Goal: Check status: Check status

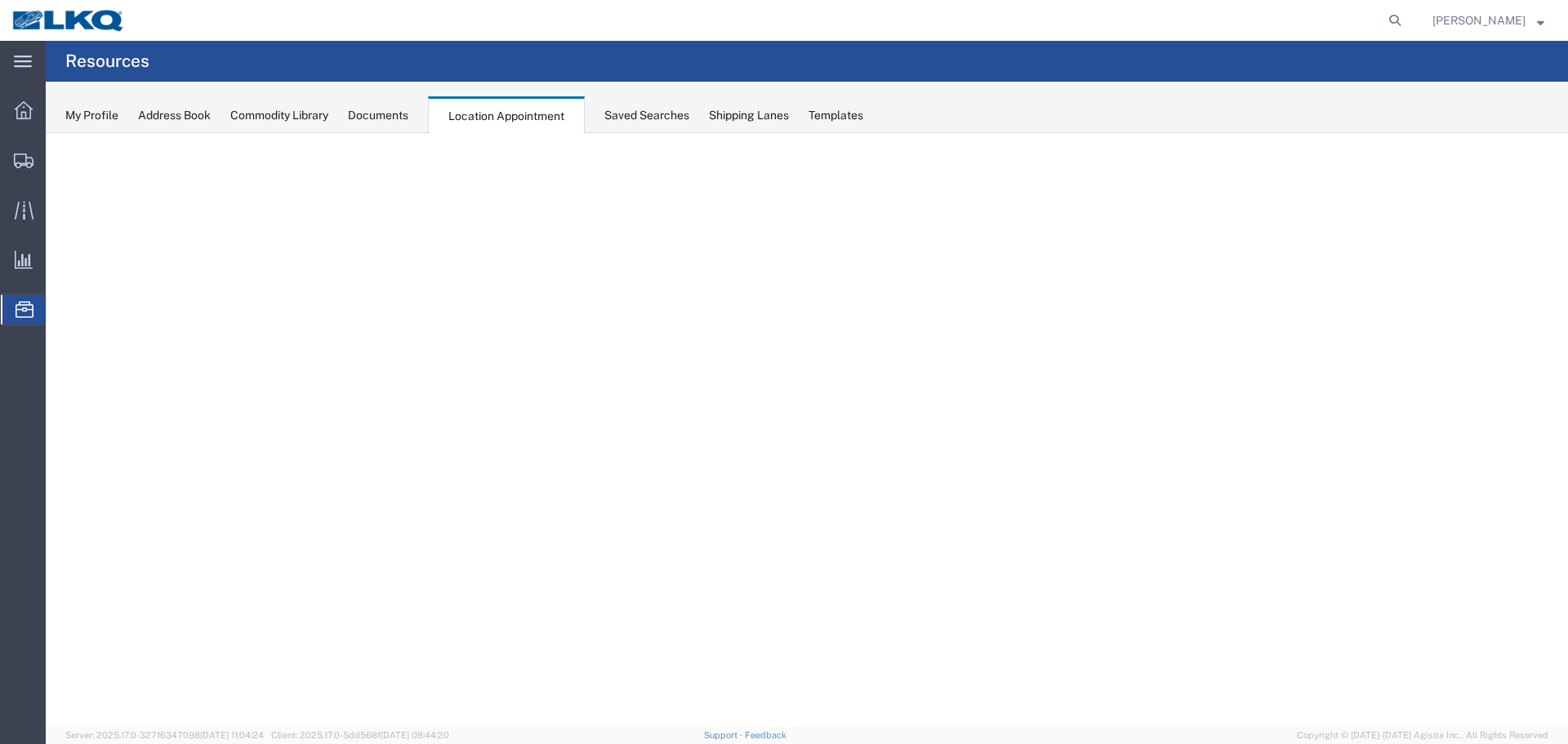
select select "27634"
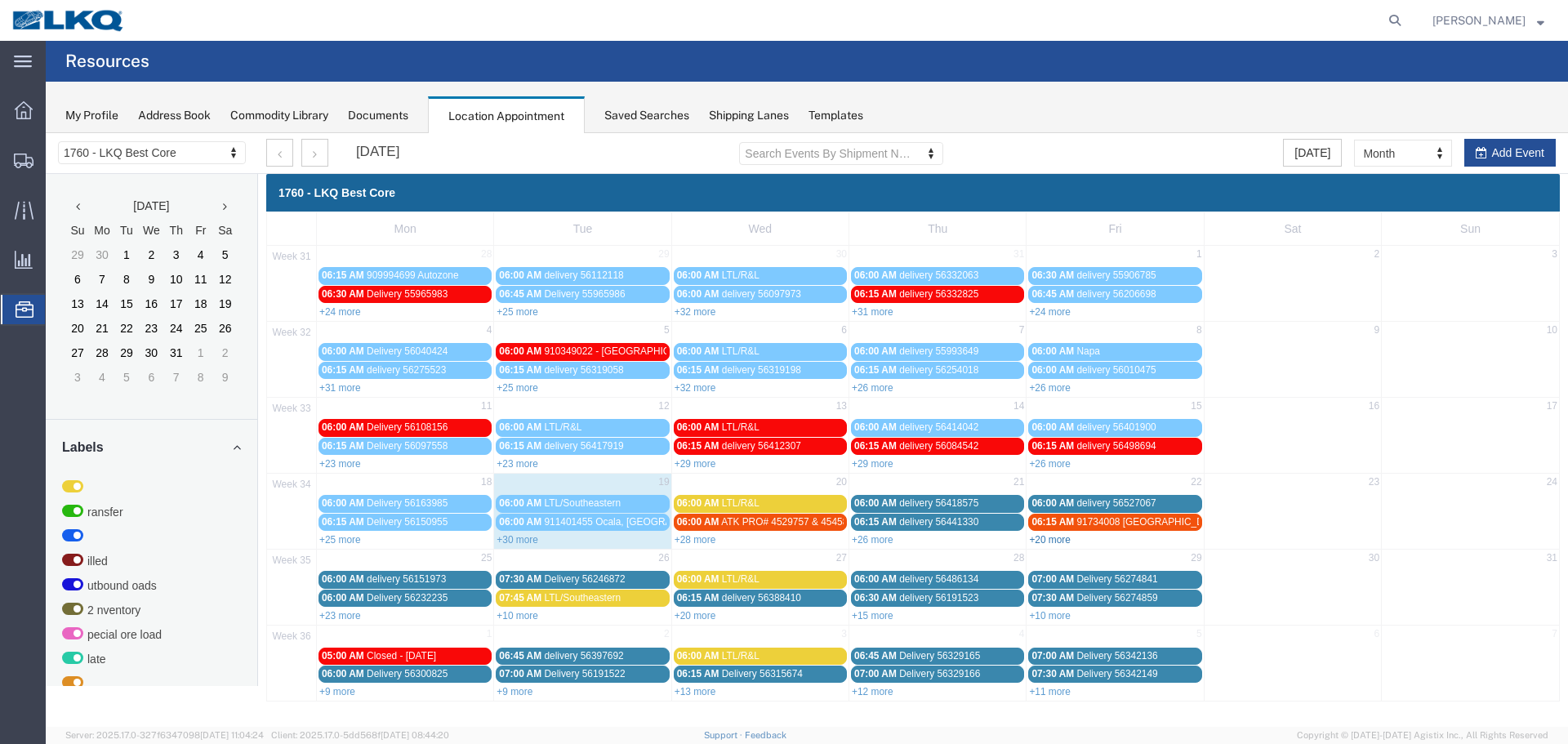
click at [1061, 538] on link "+20 more" at bounding box center [1049, 540] width 41 height 12
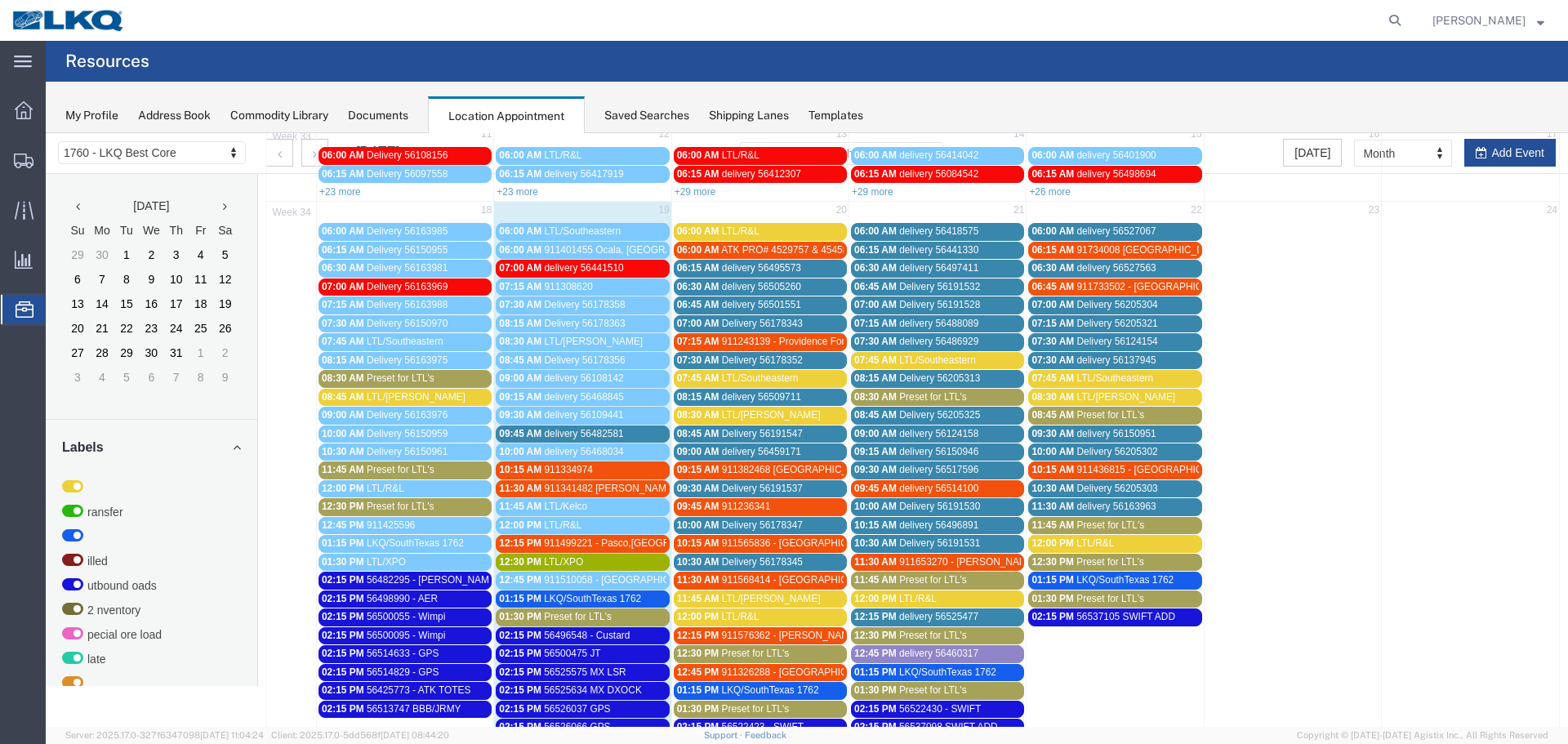
scroll to position [245, 0]
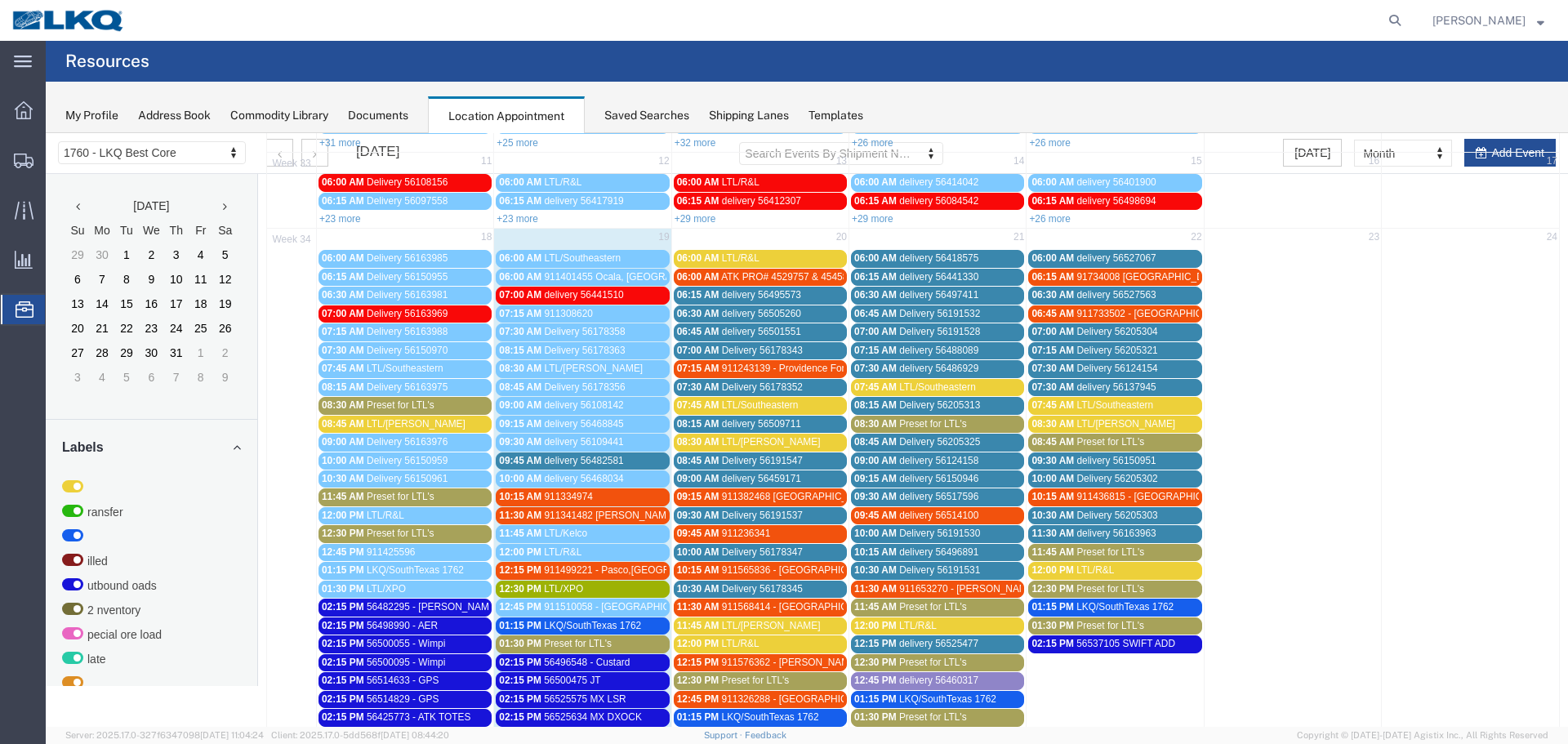
click at [1156, 499] on span "911436815 - Chowchilla, CA" at bounding box center [1209, 497] width 265 height 12
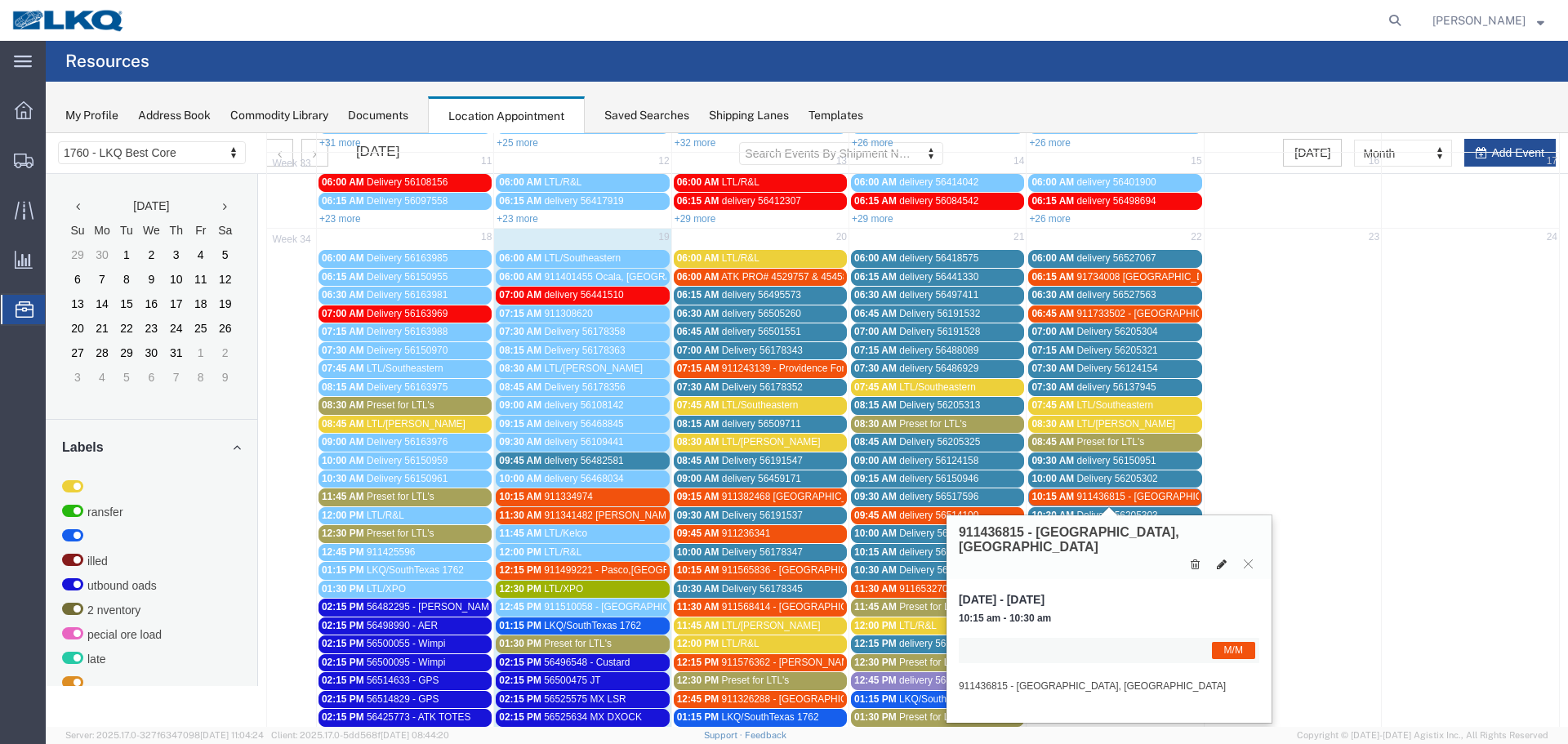
drag, startPoint x: 1220, startPoint y: 533, endPoint x: 1072, endPoint y: 304, distance: 272.7
click at [1220, 559] on icon at bounding box center [1221, 565] width 10 height 12
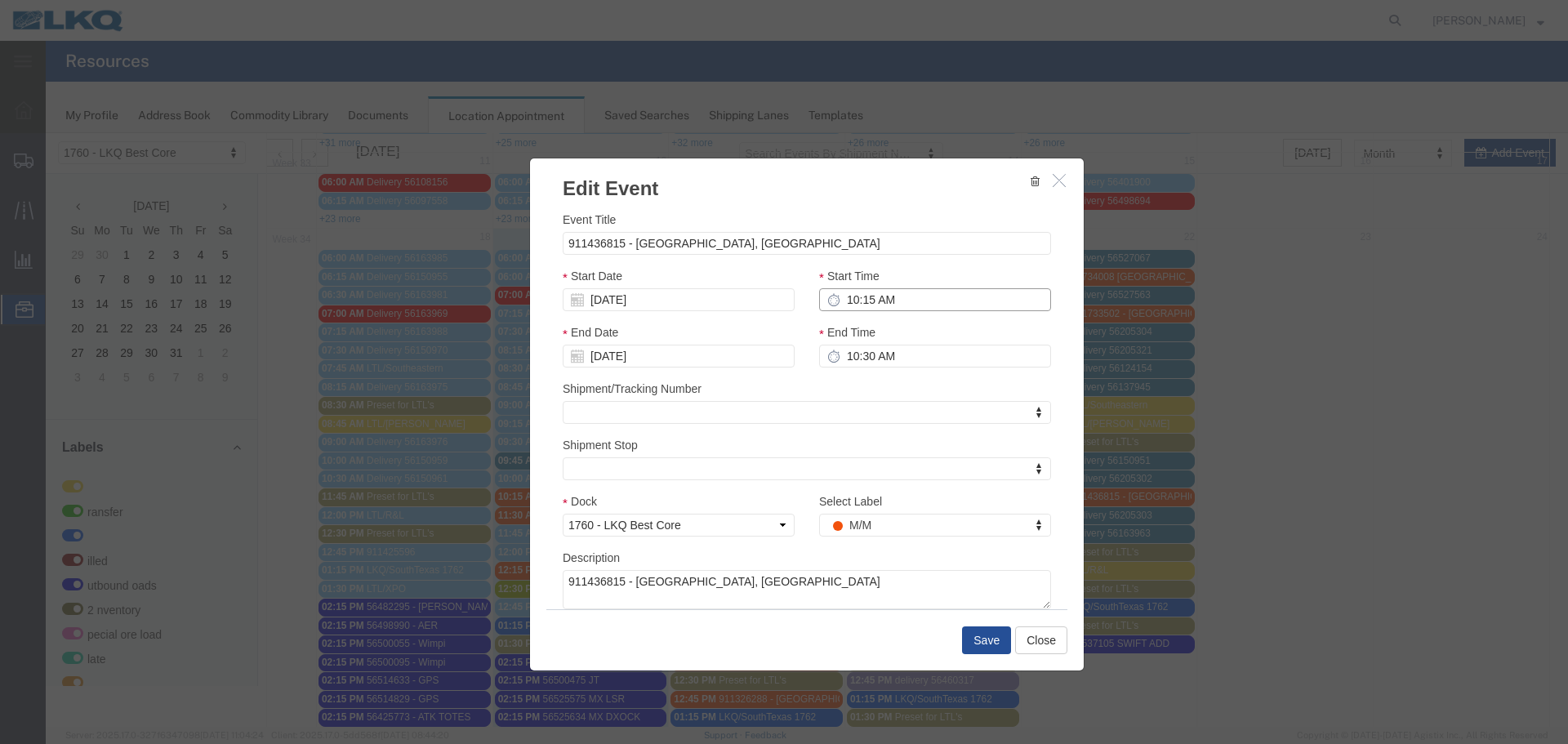
click at [869, 301] on input "10:15 AM" at bounding box center [934, 300] width 232 height 23
type input "11:45 AM"
click at [677, 293] on input "08/22/2025" at bounding box center [679, 300] width 232 height 23
click at [675, 447] on td "21" at bounding box center [673, 451] width 25 height 25
click at [983, 639] on button "Save" at bounding box center [986, 639] width 49 height 28
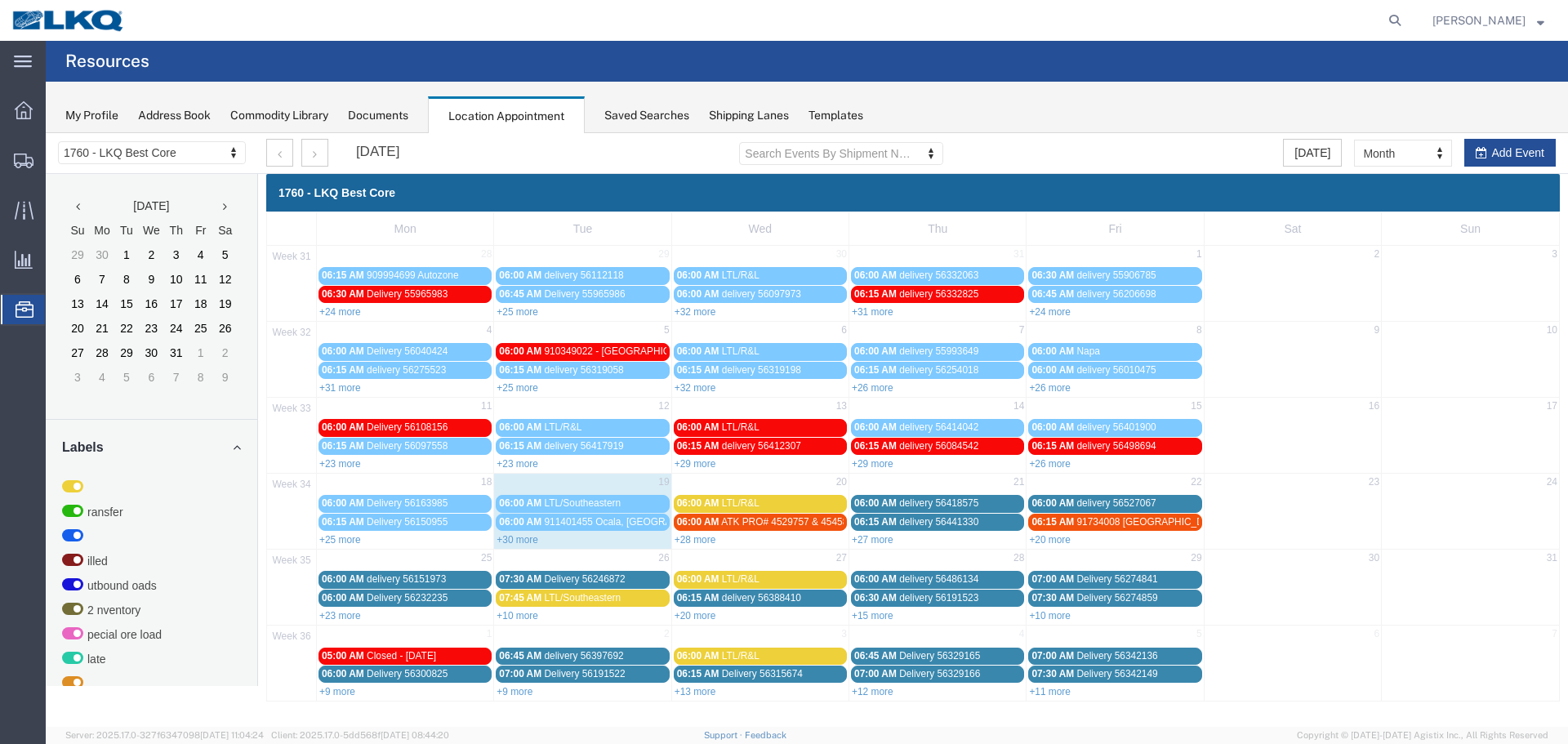
scroll to position [0, 0]
click at [504, 538] on link "+30 more" at bounding box center [517, 540] width 41 height 12
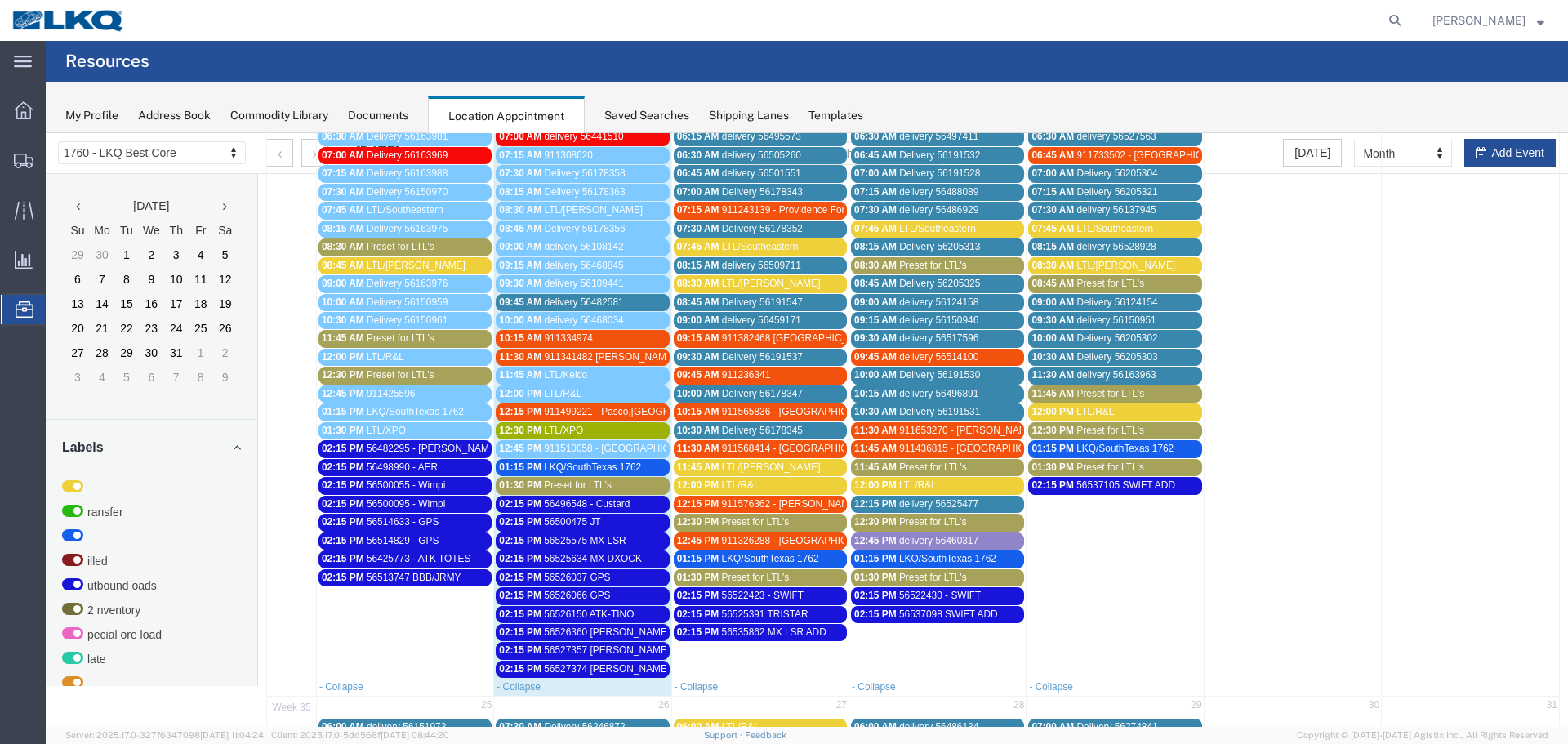
scroll to position [408, 0]
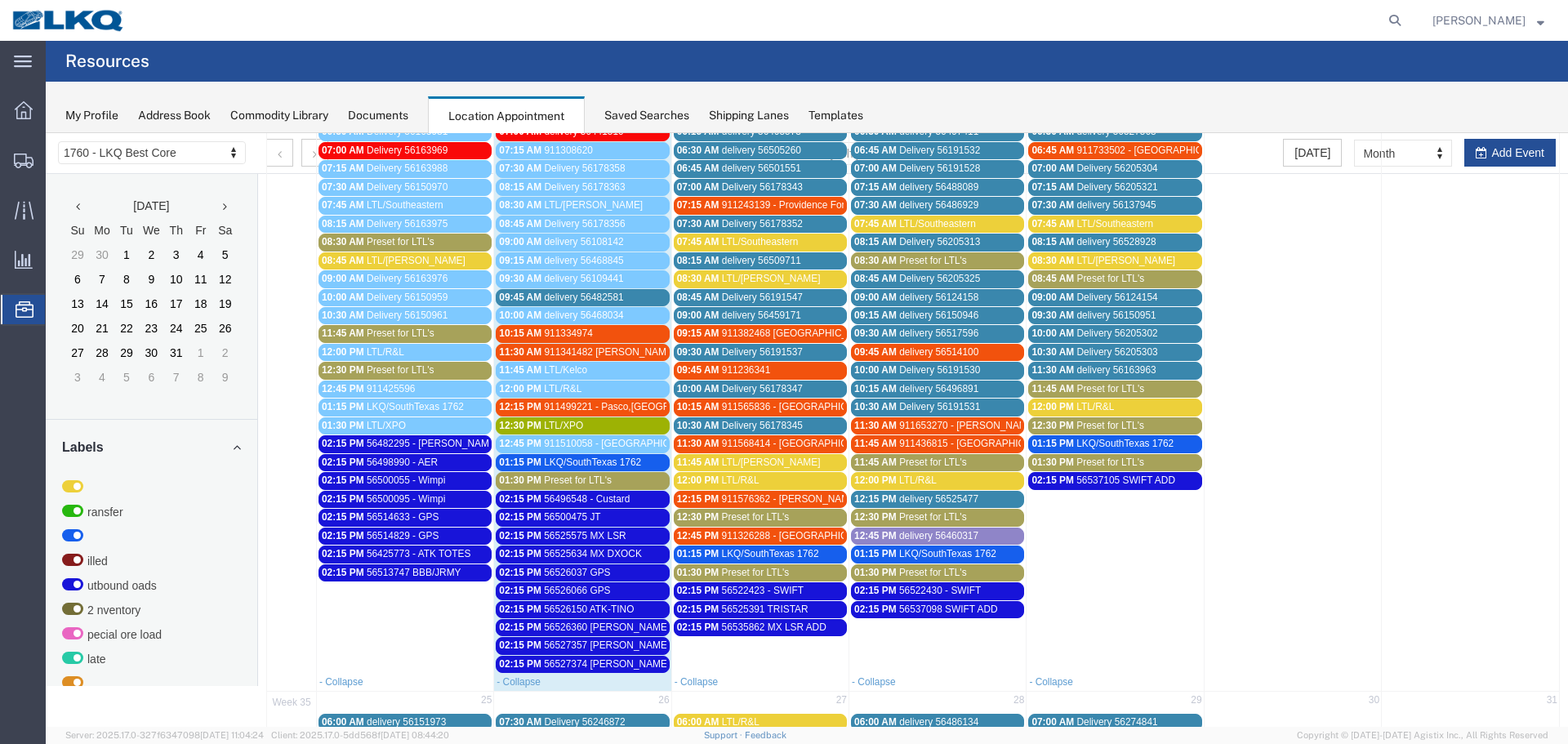
click at [597, 482] on span "Preset for LTL's" at bounding box center [577, 480] width 68 height 12
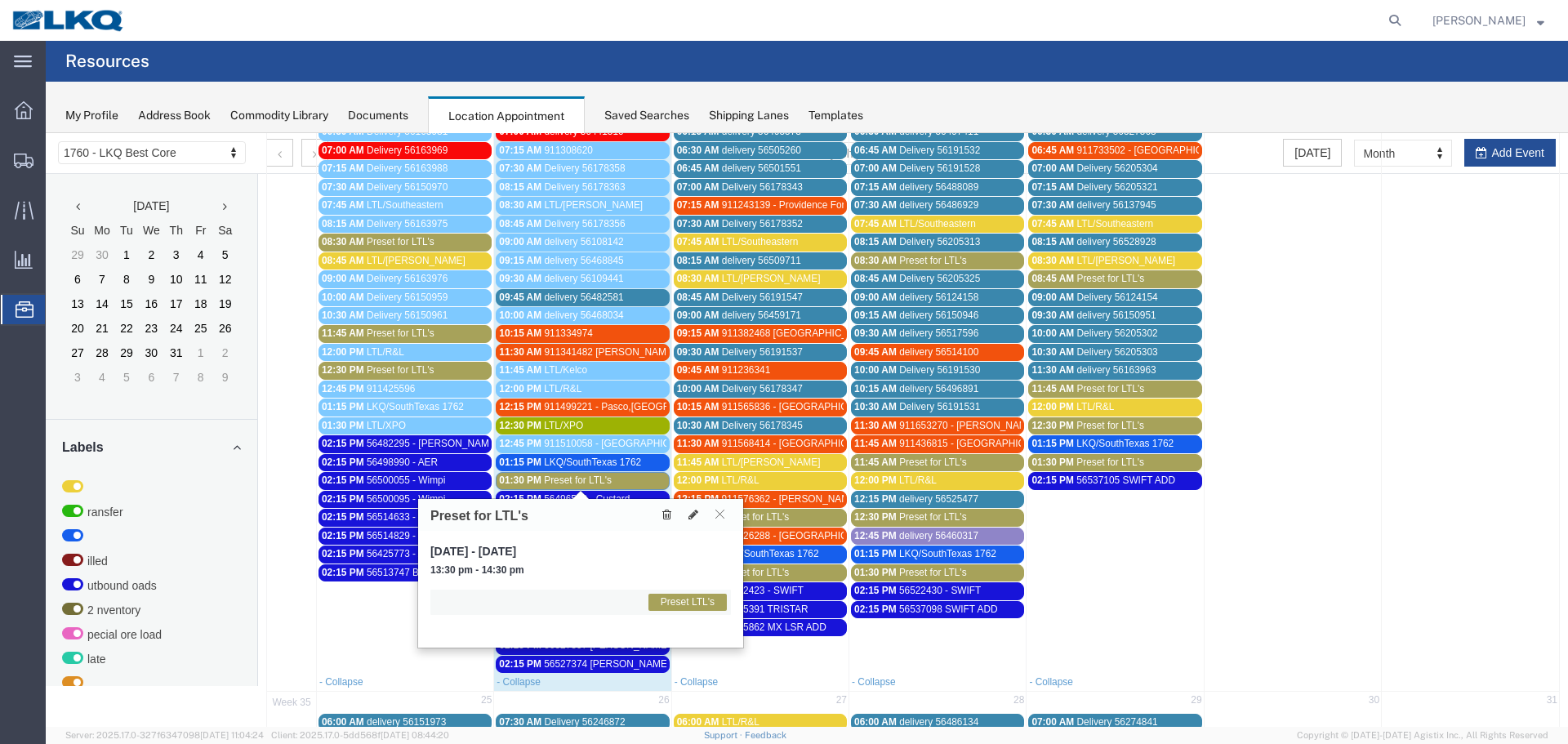
click at [664, 517] on icon at bounding box center [666, 515] width 9 height 12
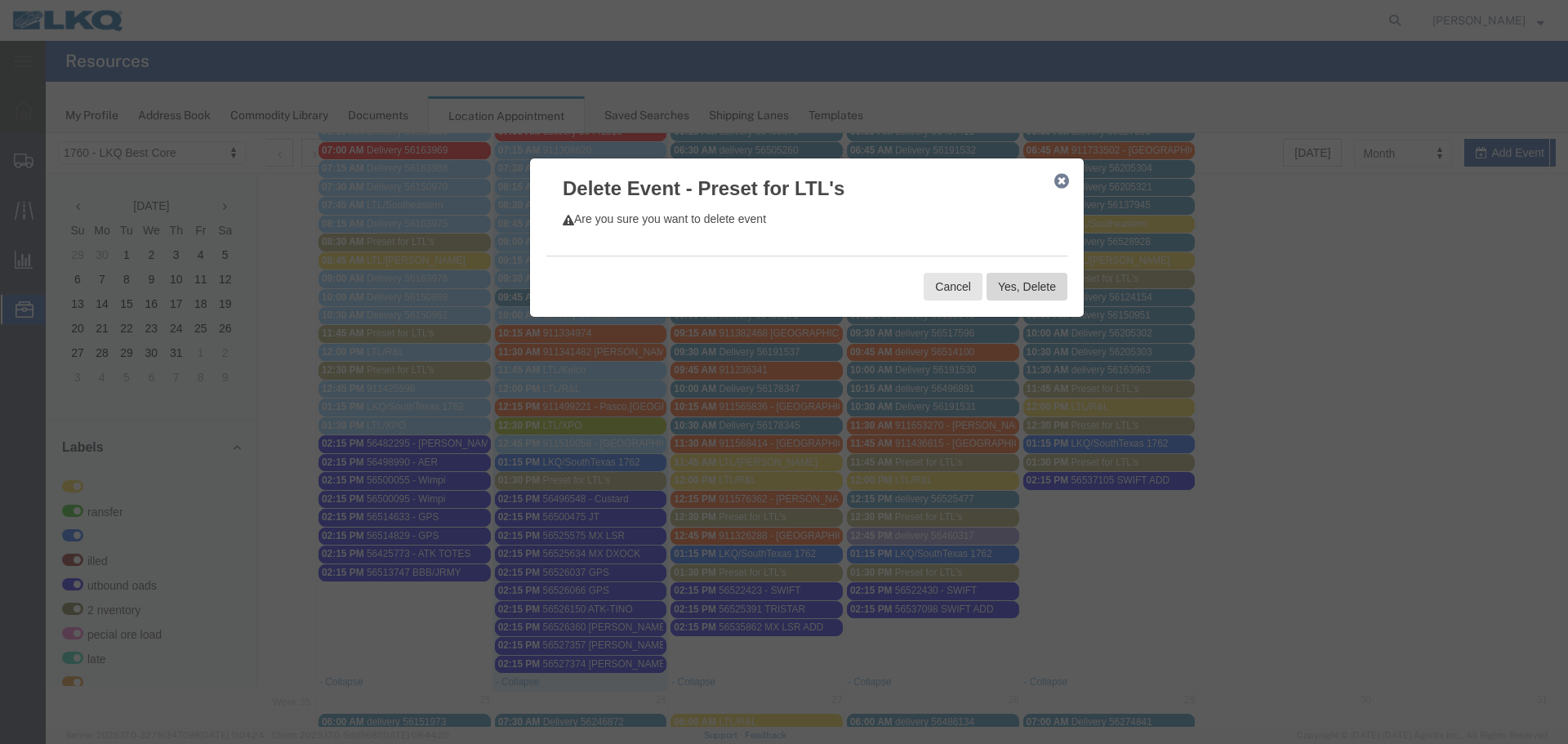
click at [1024, 284] on button "Yes, Delete" at bounding box center [1026, 287] width 81 height 28
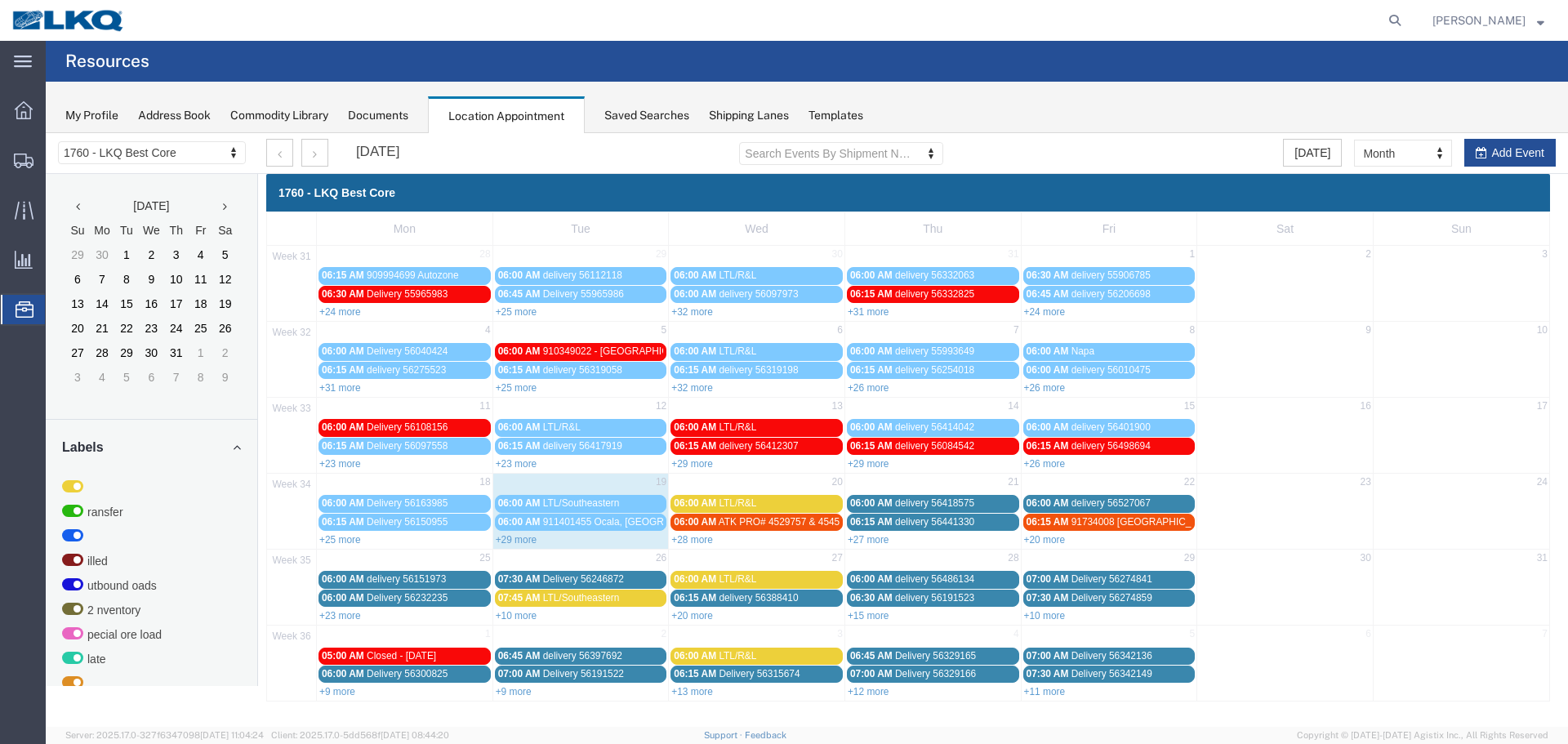
scroll to position [0, 0]
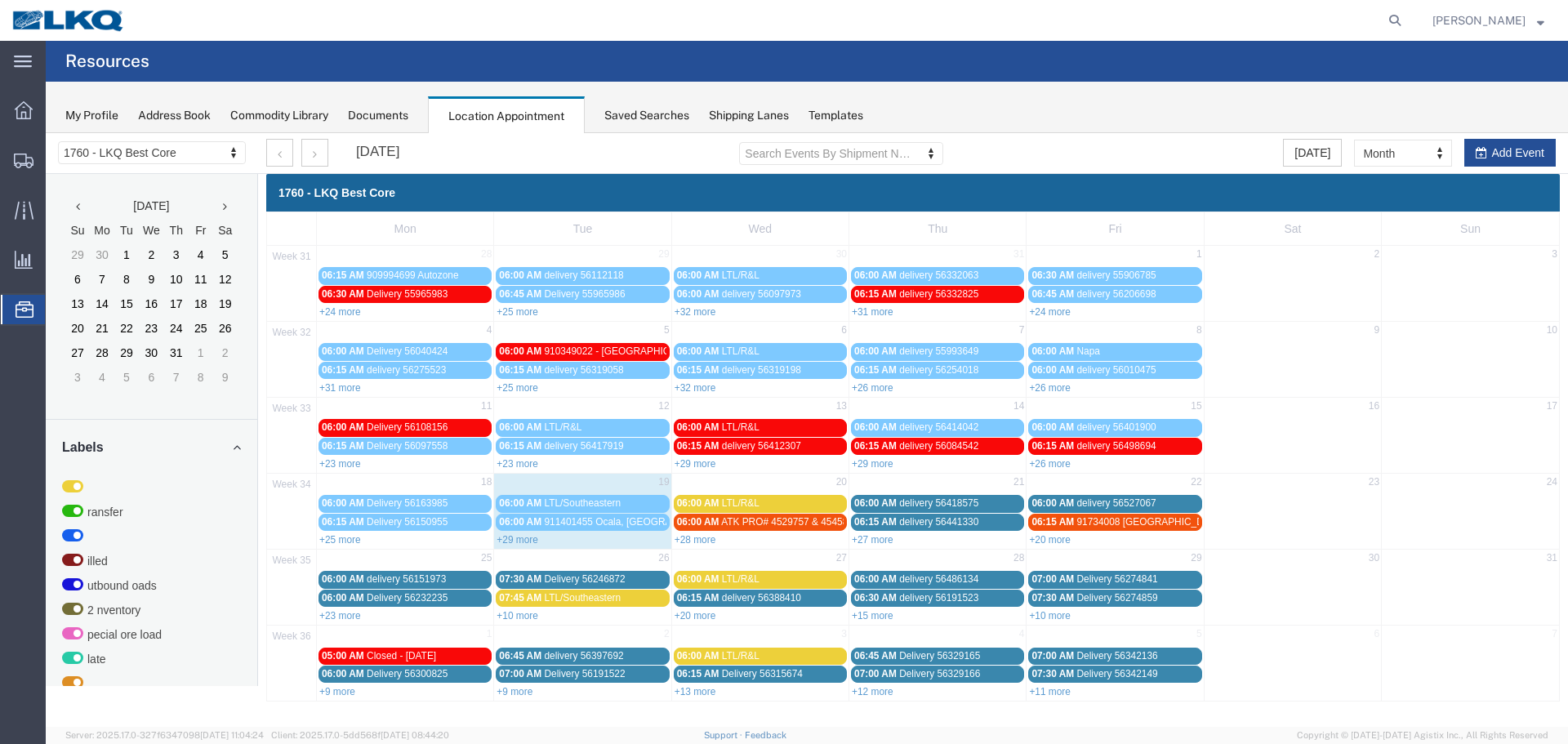
click at [520, 540] on link "+29 more" at bounding box center [517, 540] width 41 height 12
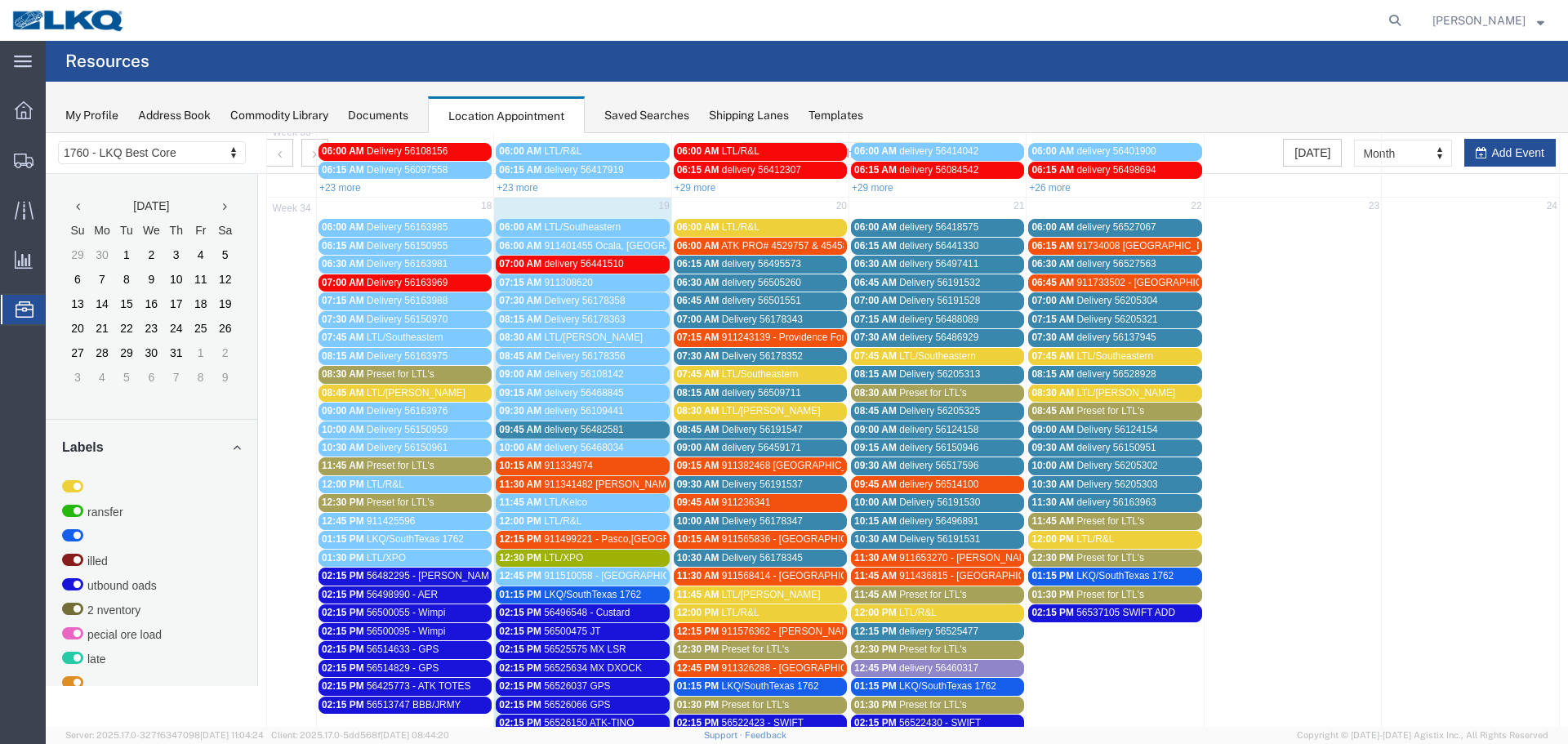
scroll to position [327, 0]
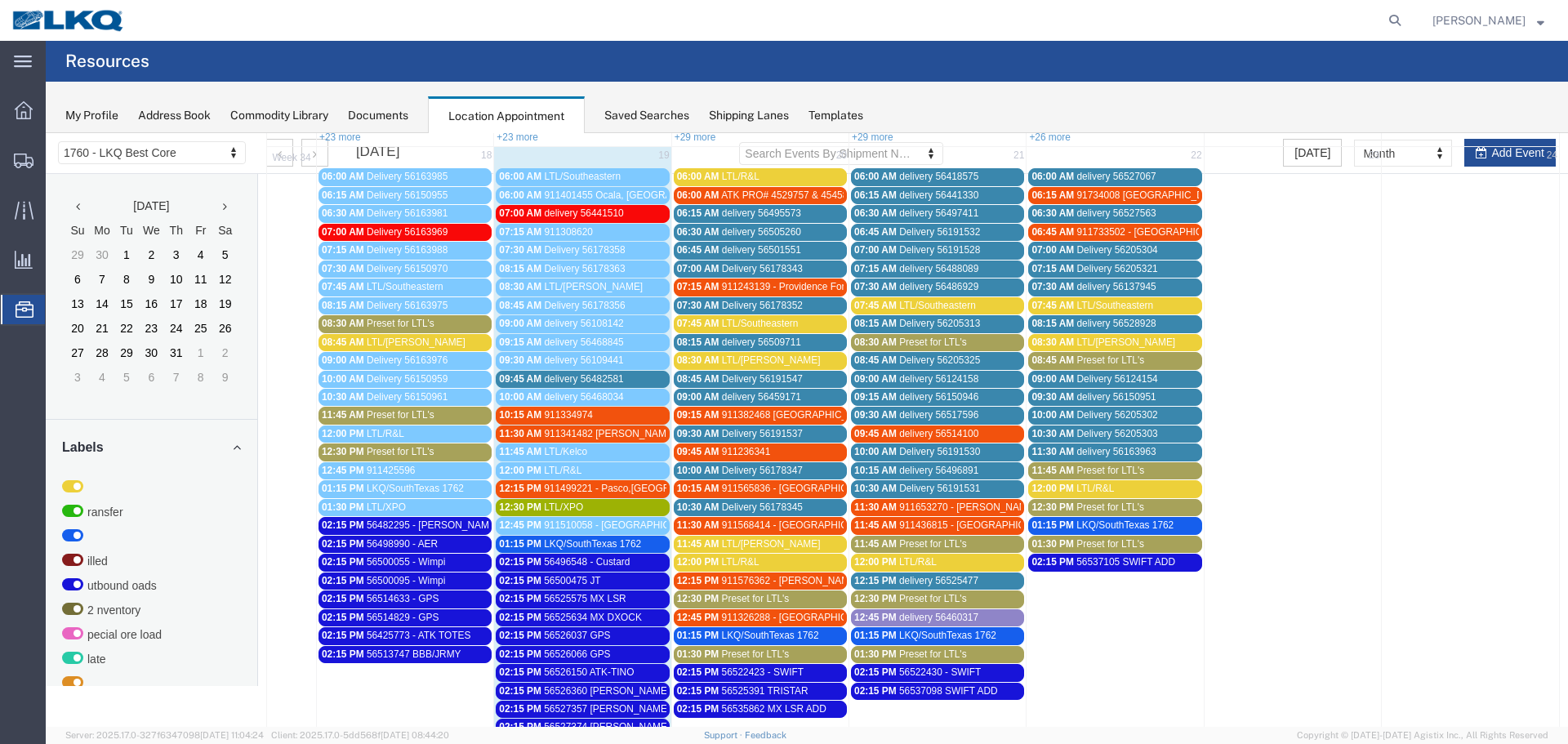
click at [932, 544] on span "Preset for LTL's" at bounding box center [933, 544] width 68 height 12
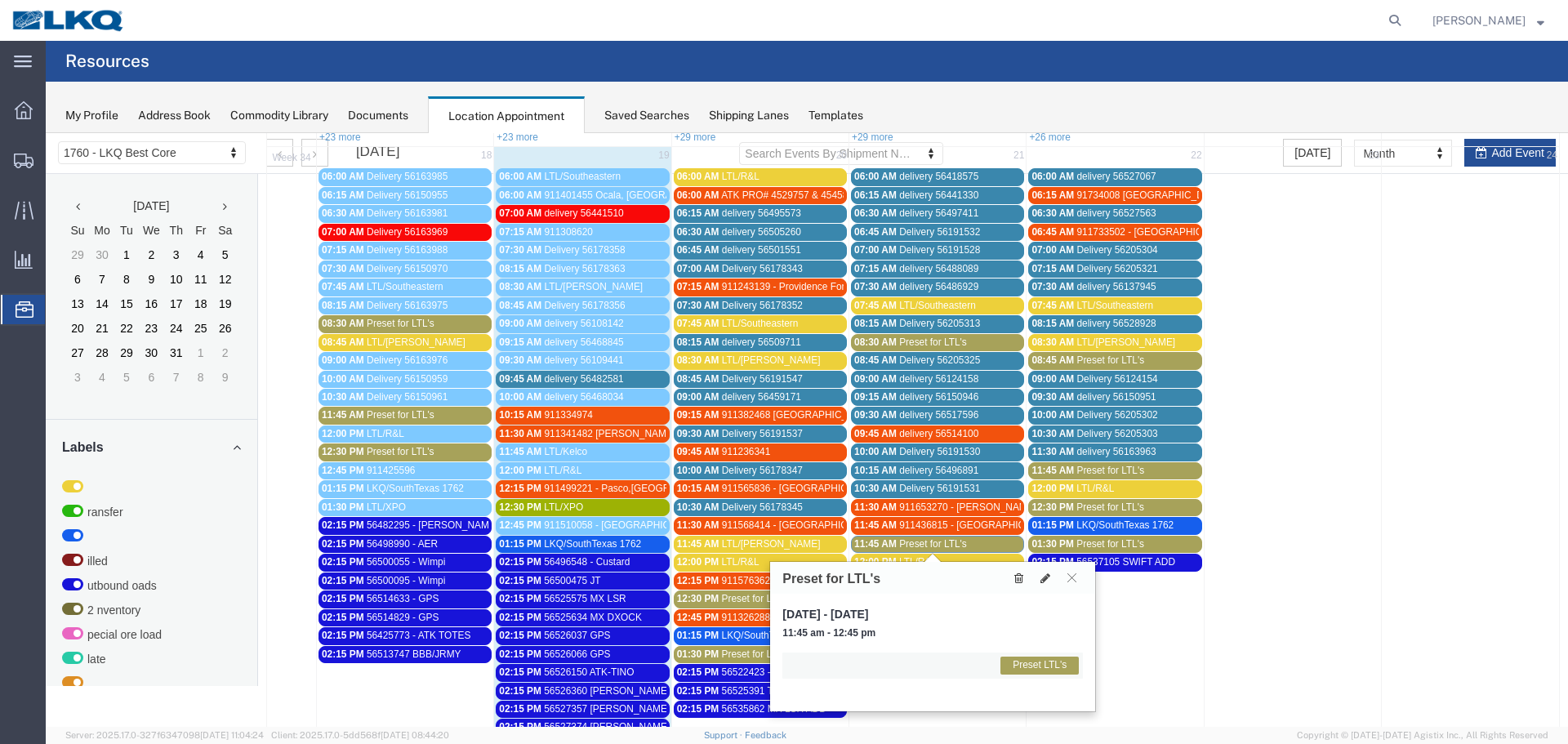
click at [1017, 580] on icon at bounding box center [1018, 578] width 9 height 12
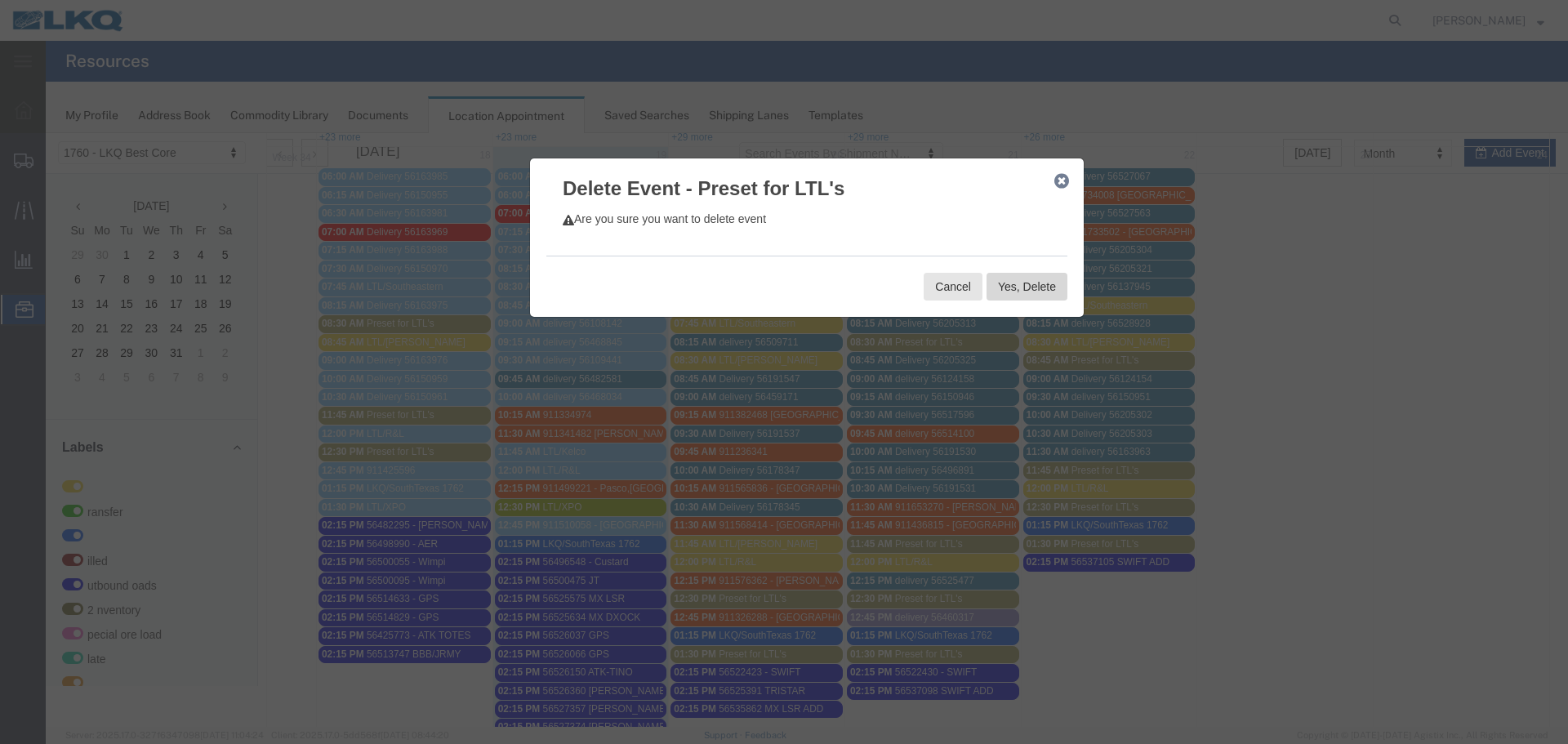
click at [1023, 289] on button "Yes, Delete" at bounding box center [1026, 287] width 81 height 28
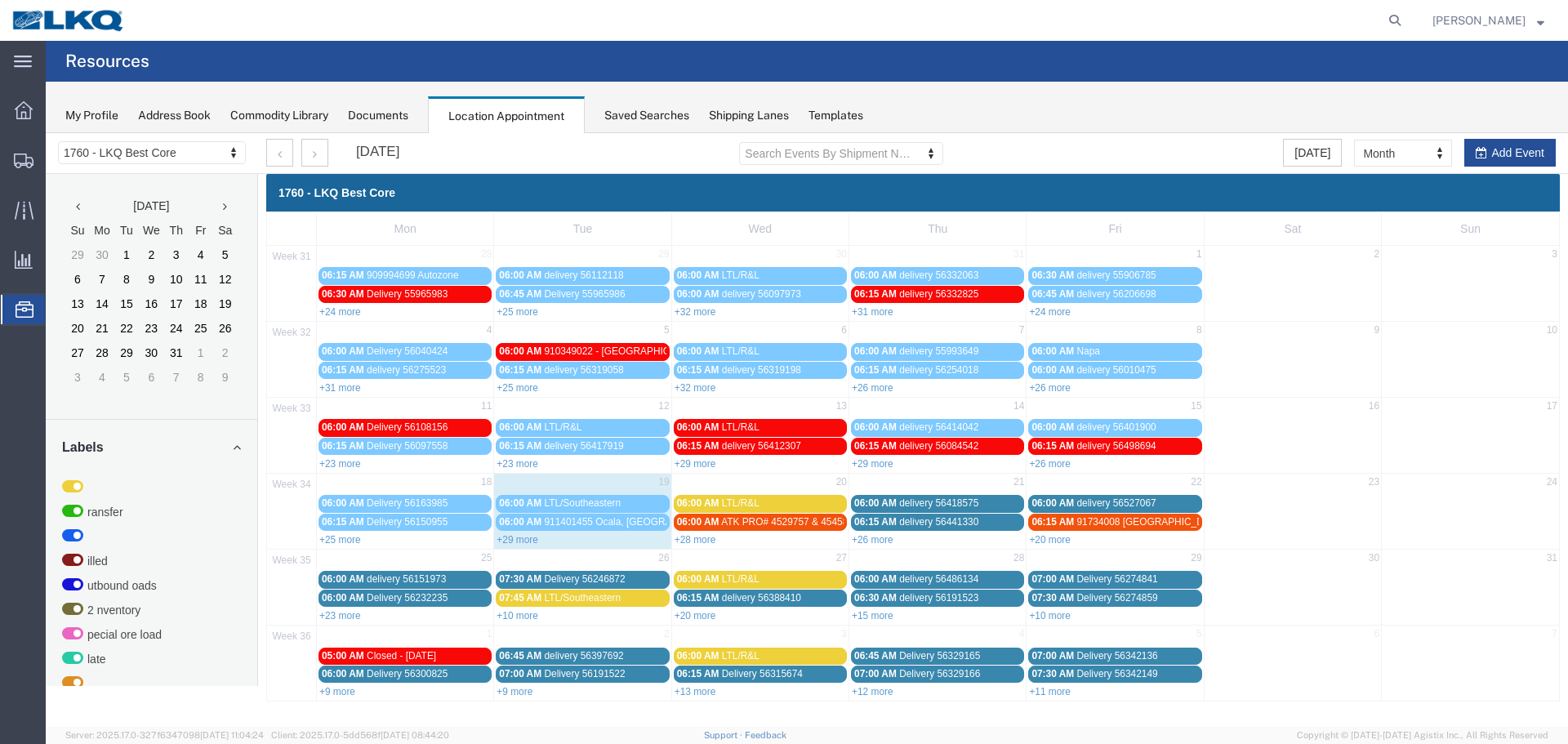
scroll to position [0, 0]
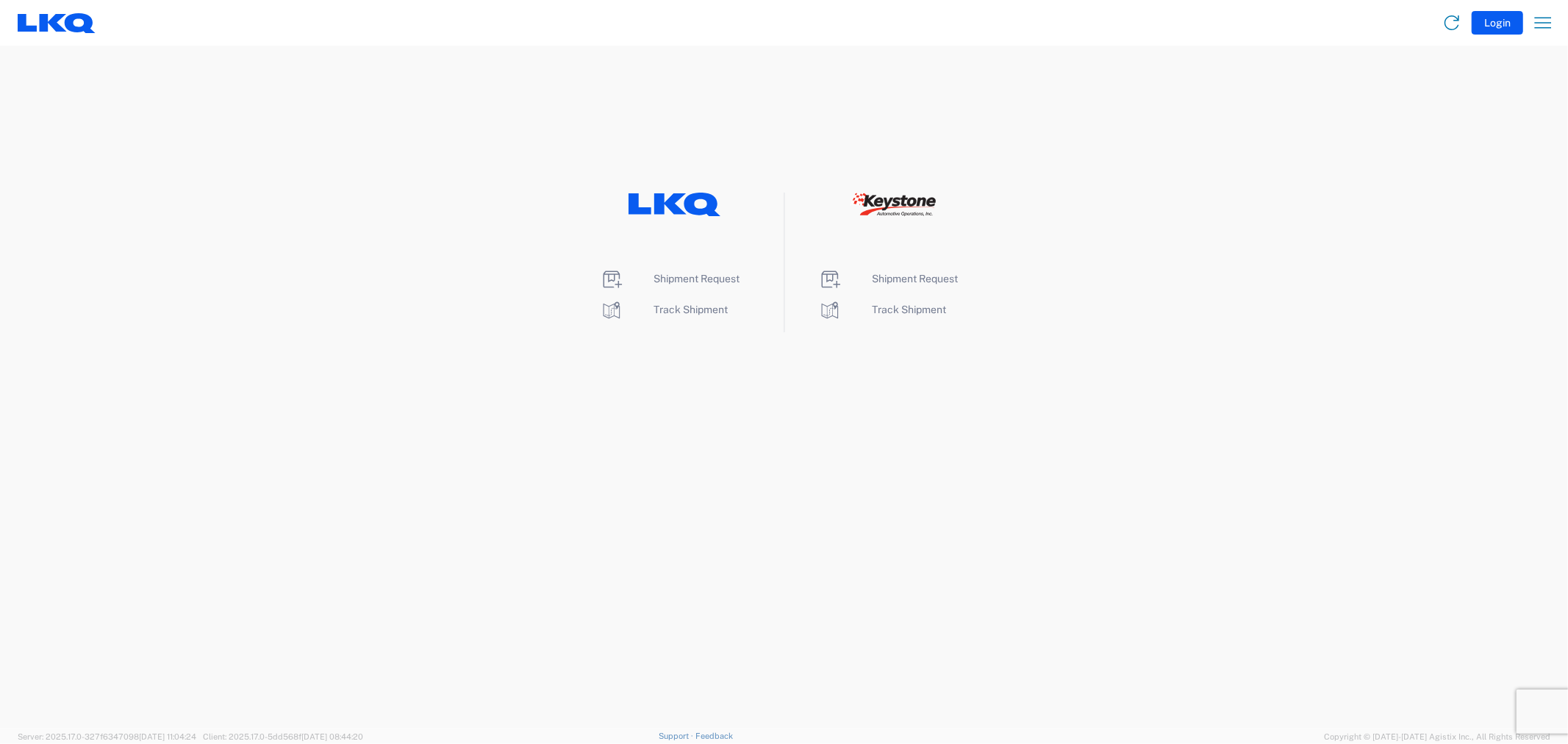
click at [695, 285] on li "Shipment Request" at bounding box center [675, 279] width 151 height 23
click at [681, 275] on span "Shipment Request" at bounding box center [697, 279] width 86 height 12
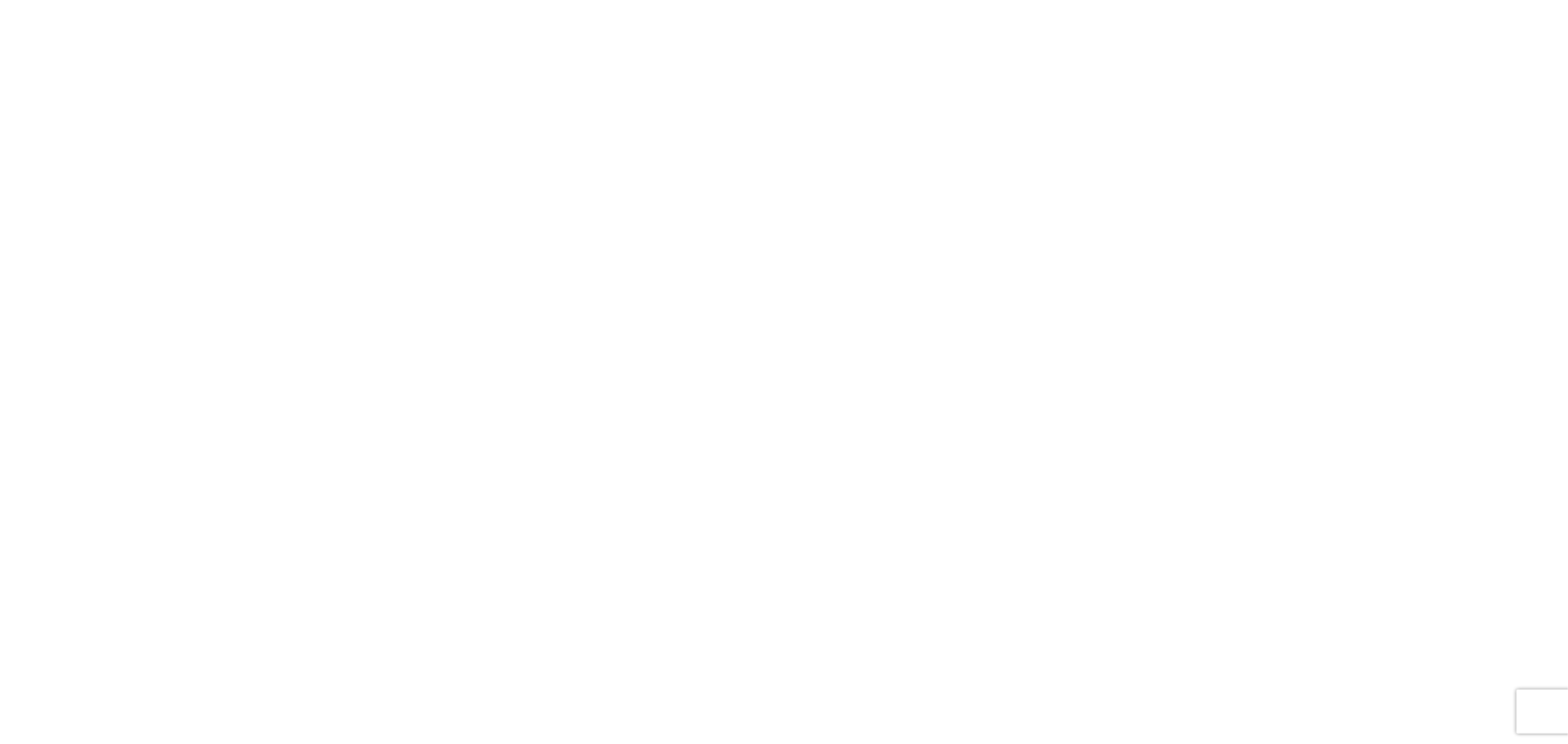
select select "FULL"
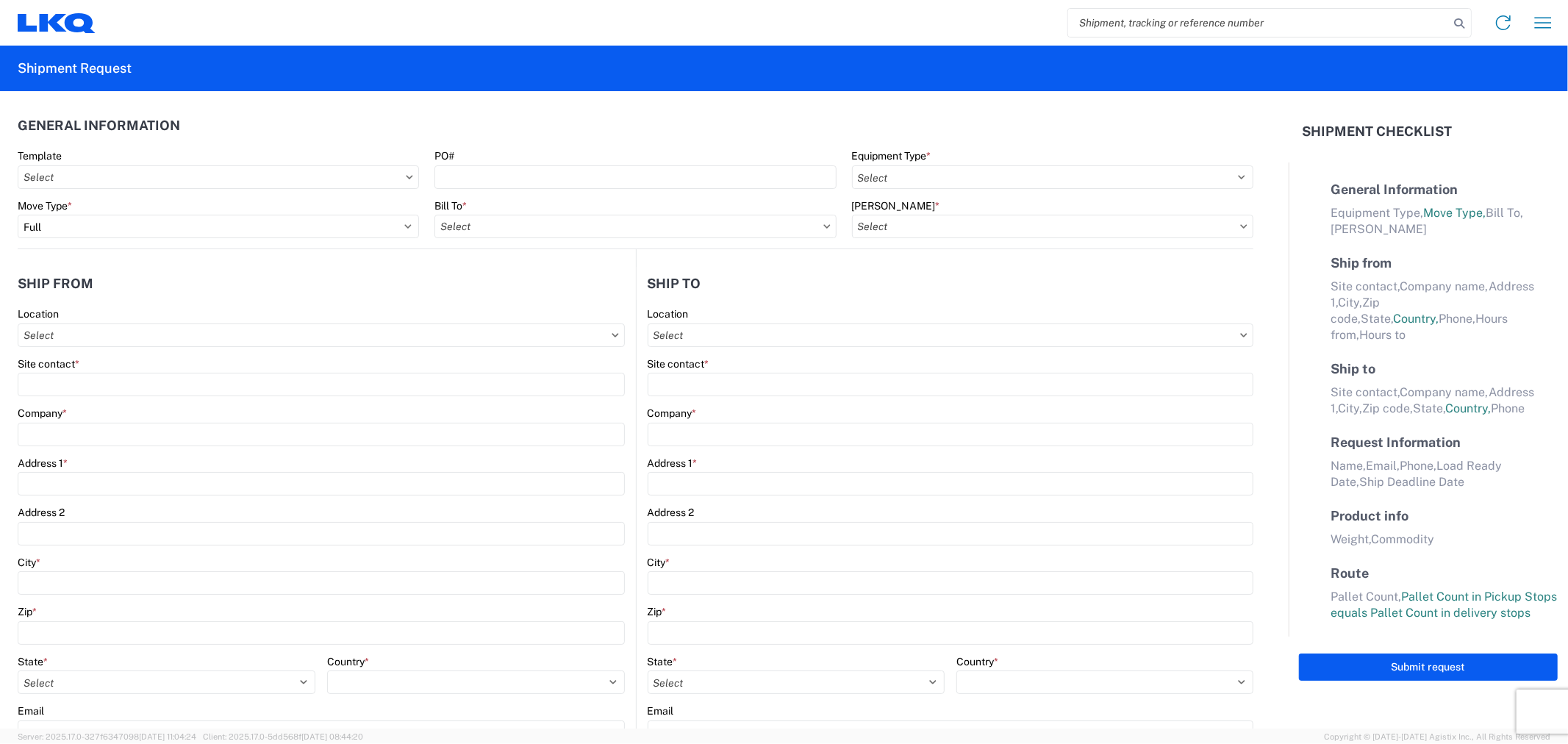
select select "LBS"
click at [1269, 17] on input "search" at bounding box center [1258, 22] width 381 height 28
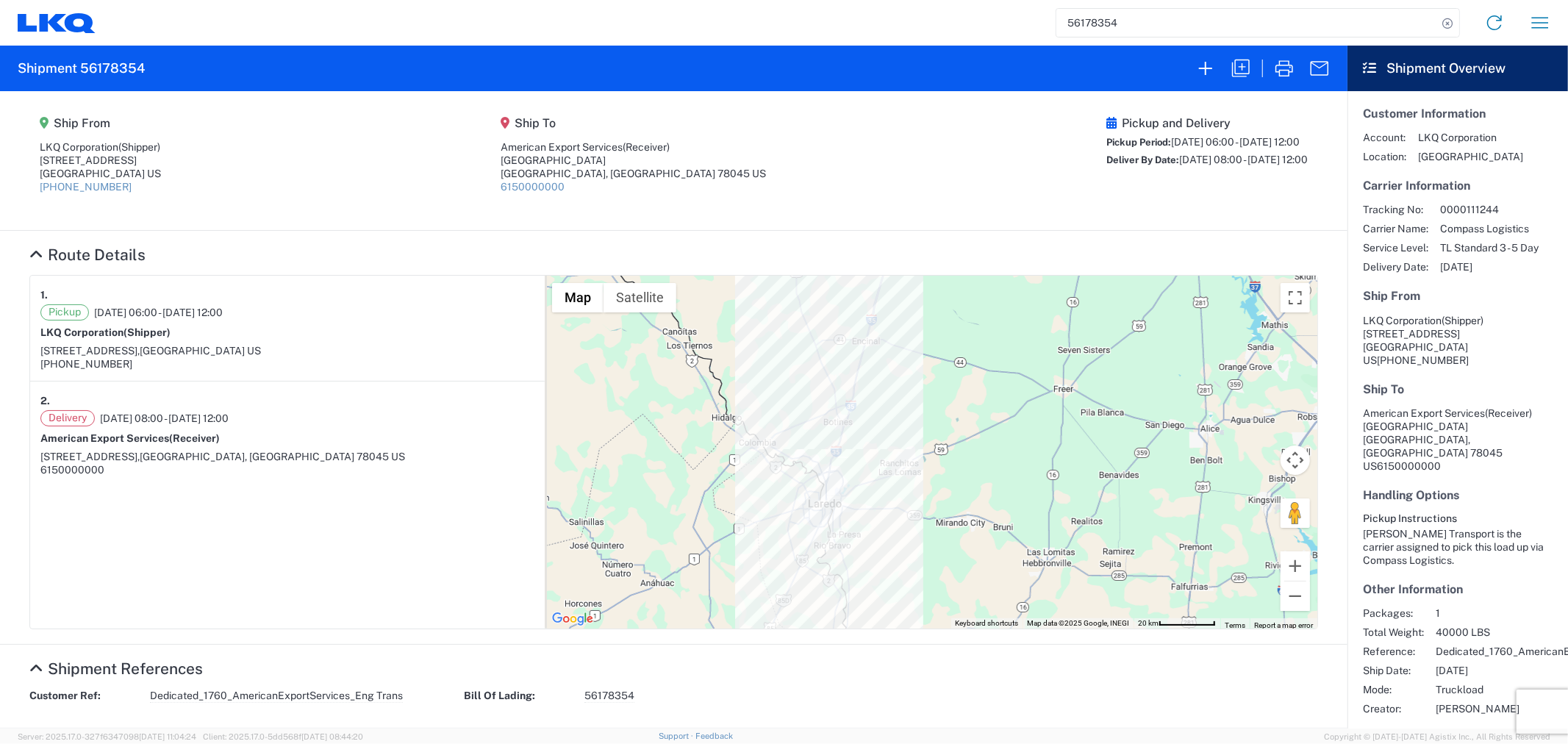
drag, startPoint x: 804, startPoint y: 514, endPoint x: 935, endPoint y: 325, distance: 230.0
click at [943, 319] on div "To navigate, press the arrow keys." at bounding box center [930, 451] width 772 height 353
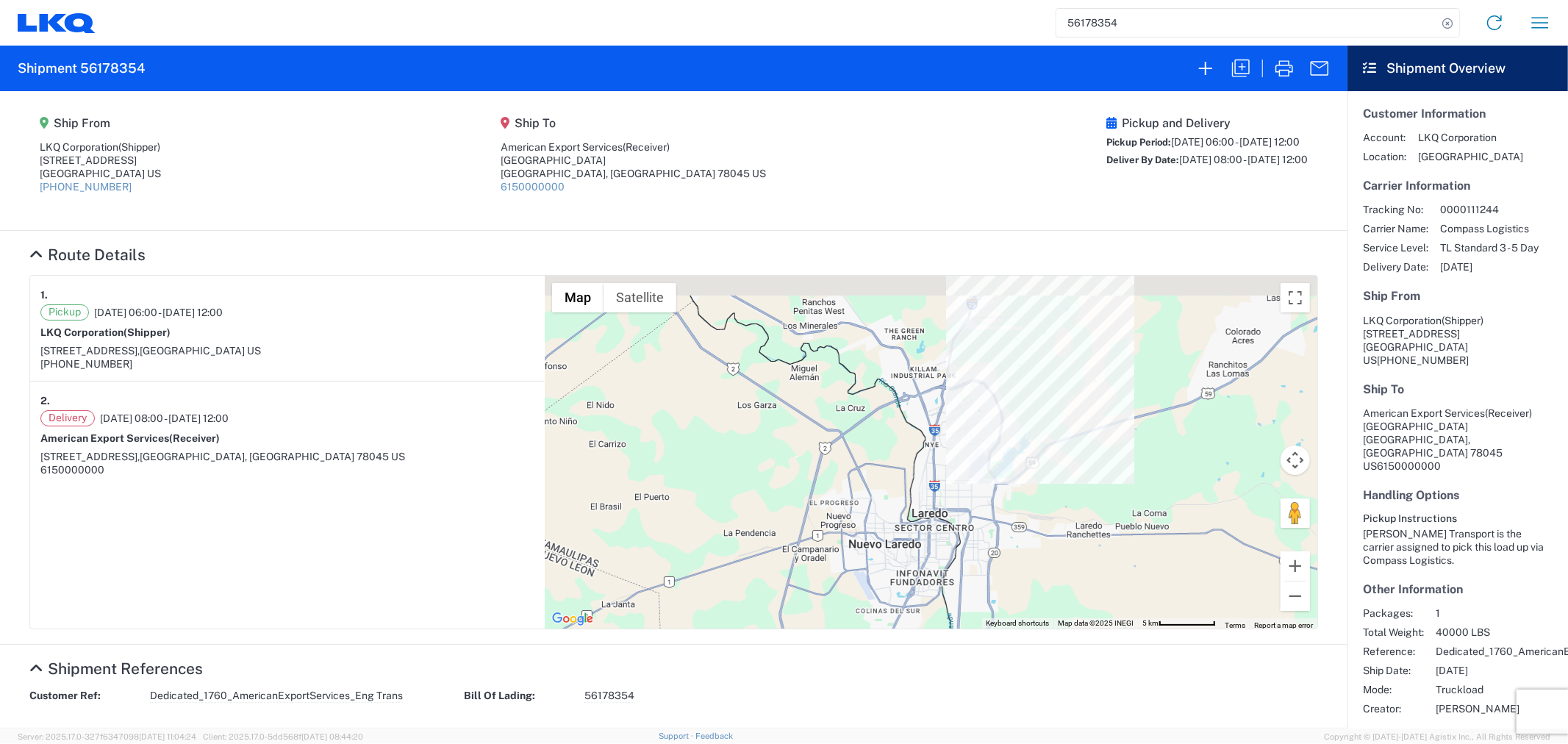
drag, startPoint x: 922, startPoint y: 307, endPoint x: 929, endPoint y: 435, distance: 128.2
click at [929, 435] on div "To navigate, press the arrow keys." at bounding box center [930, 451] width 772 height 353
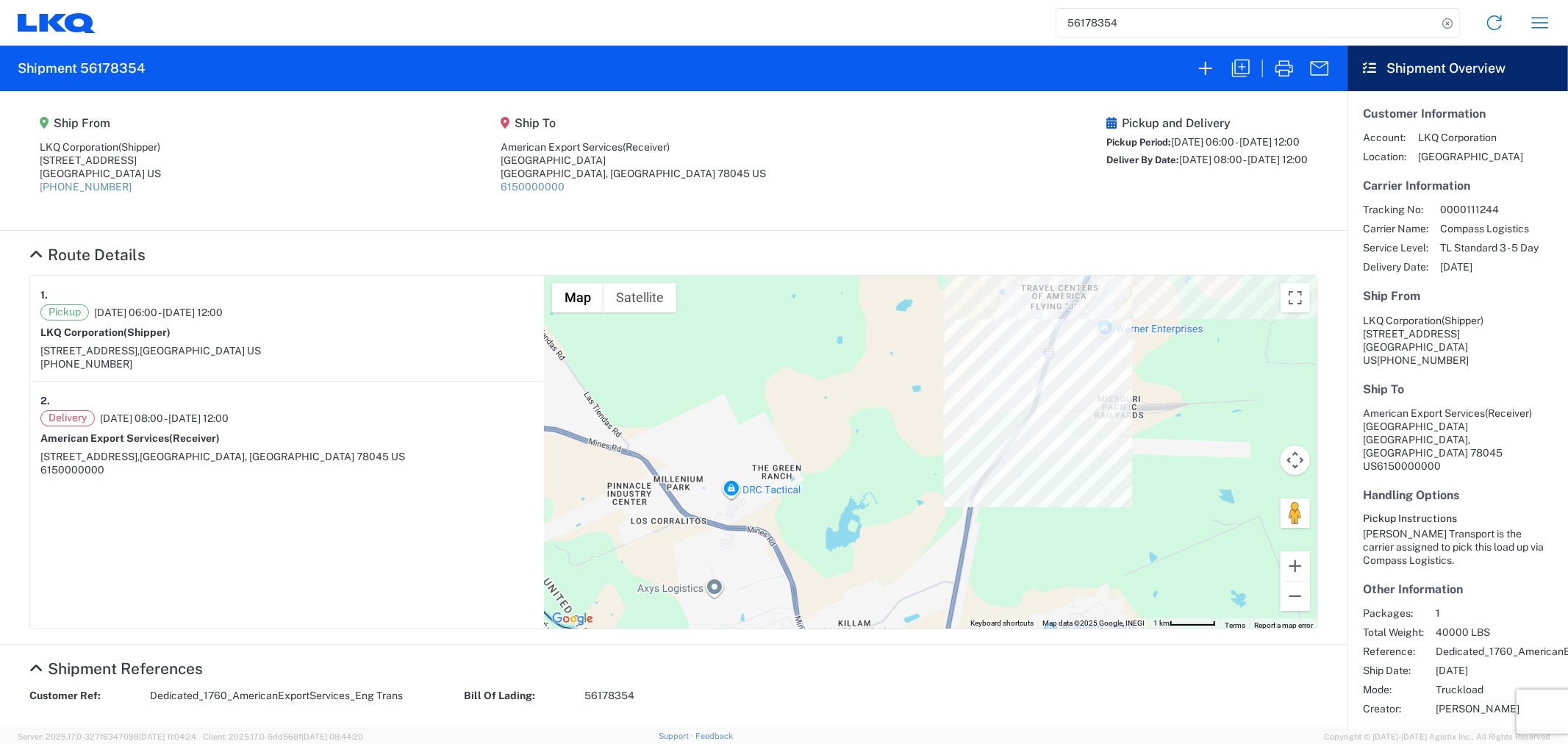
drag, startPoint x: 975, startPoint y: 385, endPoint x: 895, endPoint y: 485, distance: 128.1
click at [895, 485] on div "To navigate, press the arrow keys." at bounding box center [930, 451] width 772 height 353
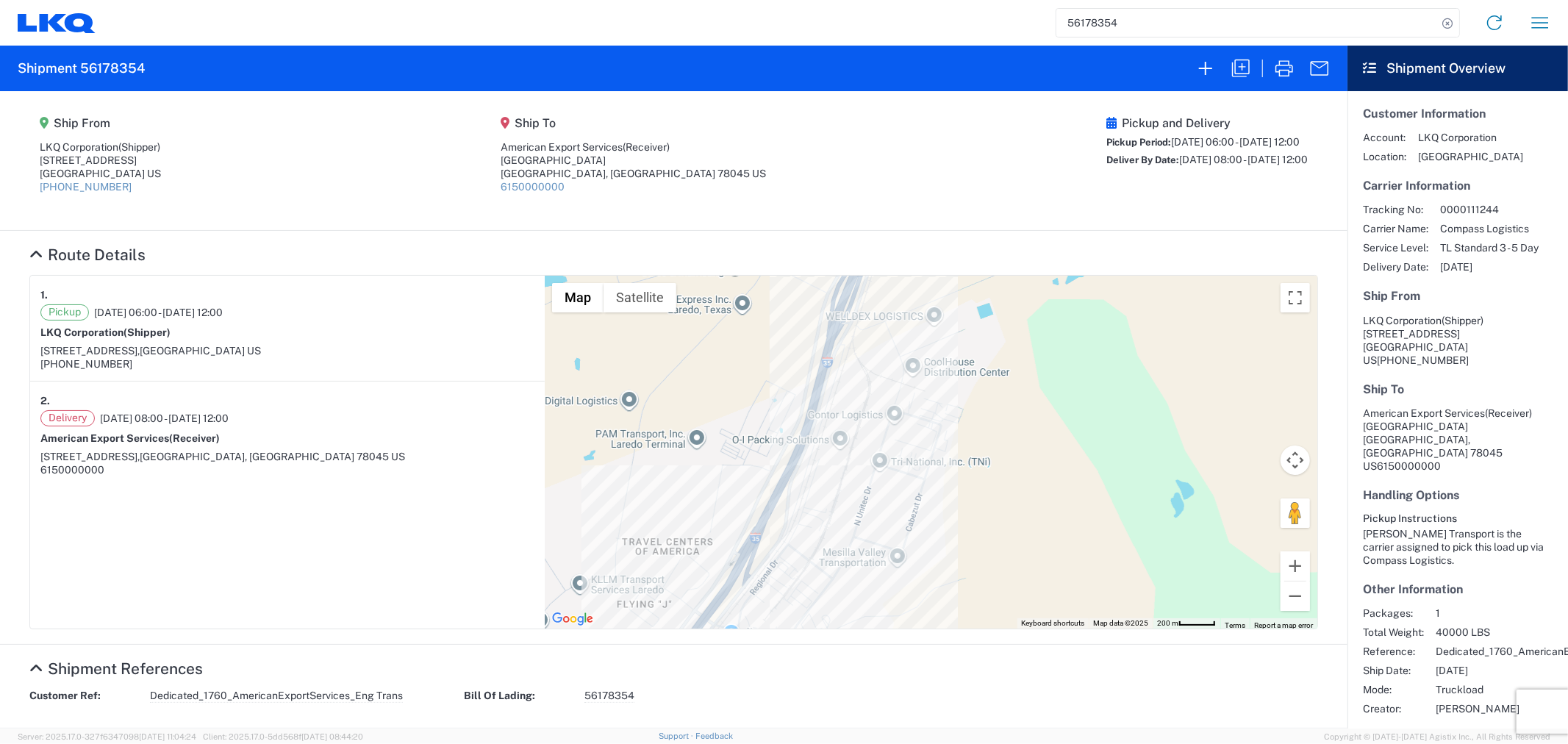
drag, startPoint x: 798, startPoint y: 607, endPoint x: 944, endPoint y: 379, distance: 270.7
click at [944, 379] on div "To navigate, press the arrow keys." at bounding box center [930, 451] width 772 height 353
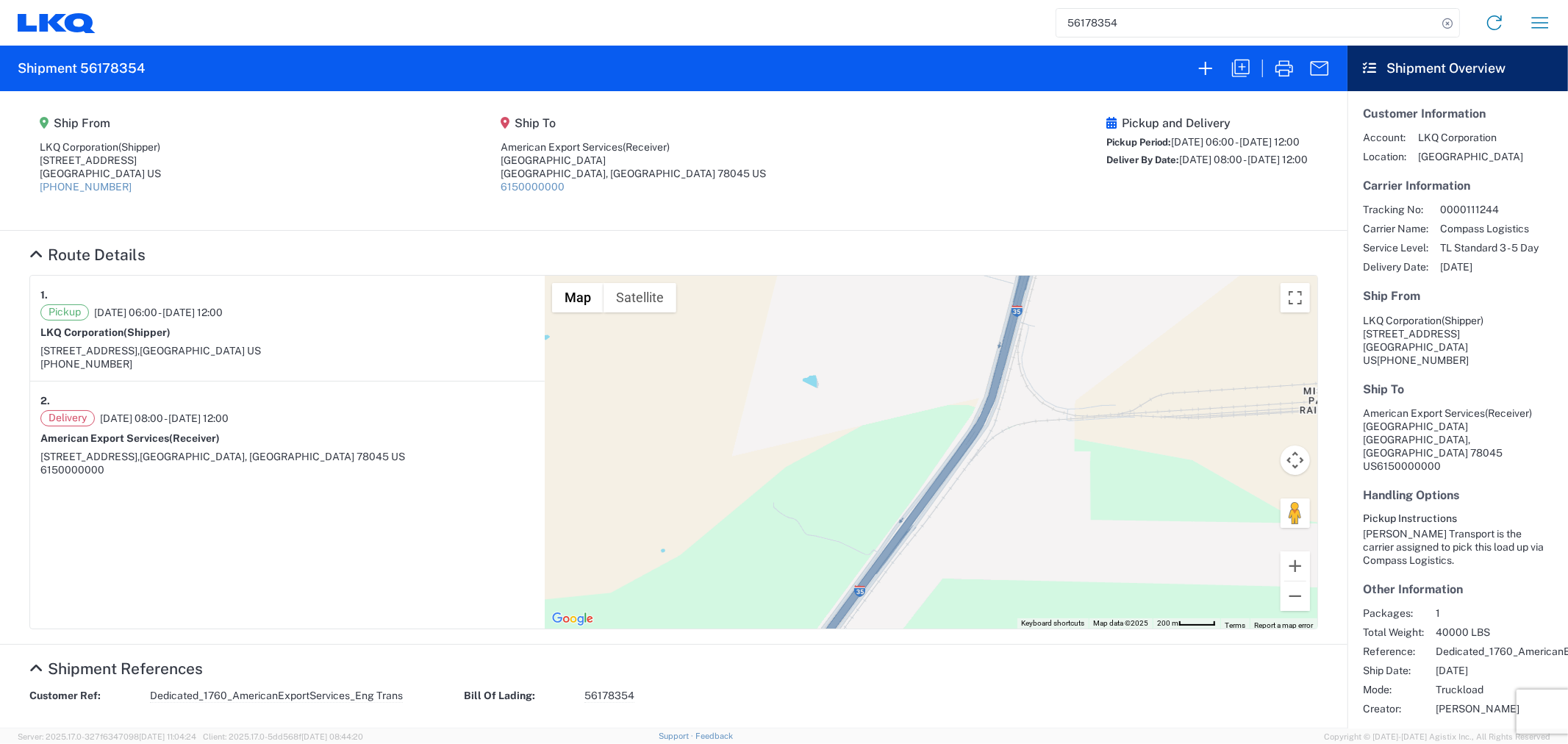
drag, startPoint x: 954, startPoint y: 388, endPoint x: 610, endPoint y: 658, distance: 437.3
click at [610, 658] on div "Ship From LKQ Corporation (Shipper) 1710 W Mount Houston Rd Houston, TX 77038 U…" at bounding box center [674, 410] width 1348 height 638
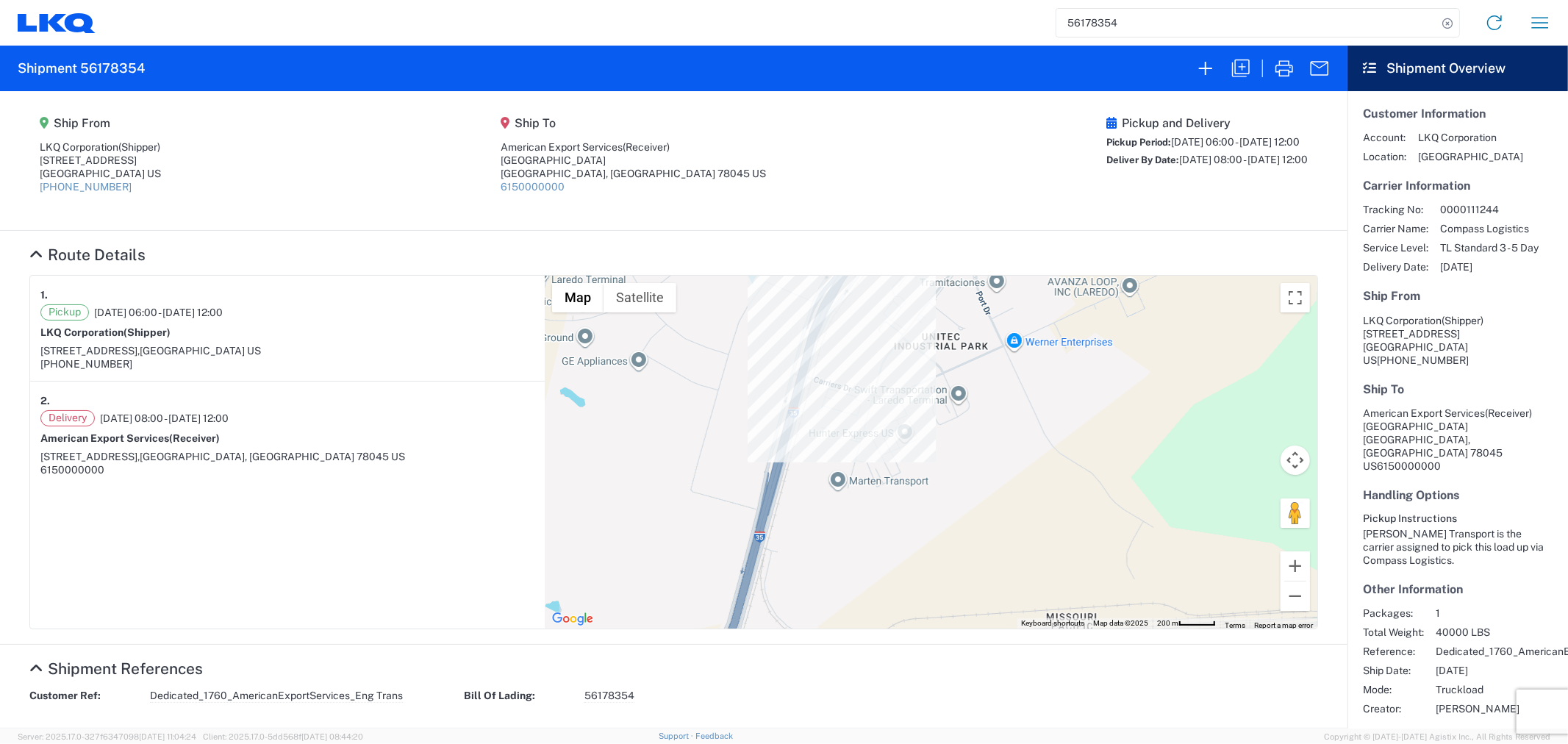
drag, startPoint x: 834, startPoint y: 377, endPoint x: 861, endPoint y: 489, distance: 115.2
click at [861, 489] on div "To navigate, press the arrow keys." at bounding box center [930, 451] width 772 height 353
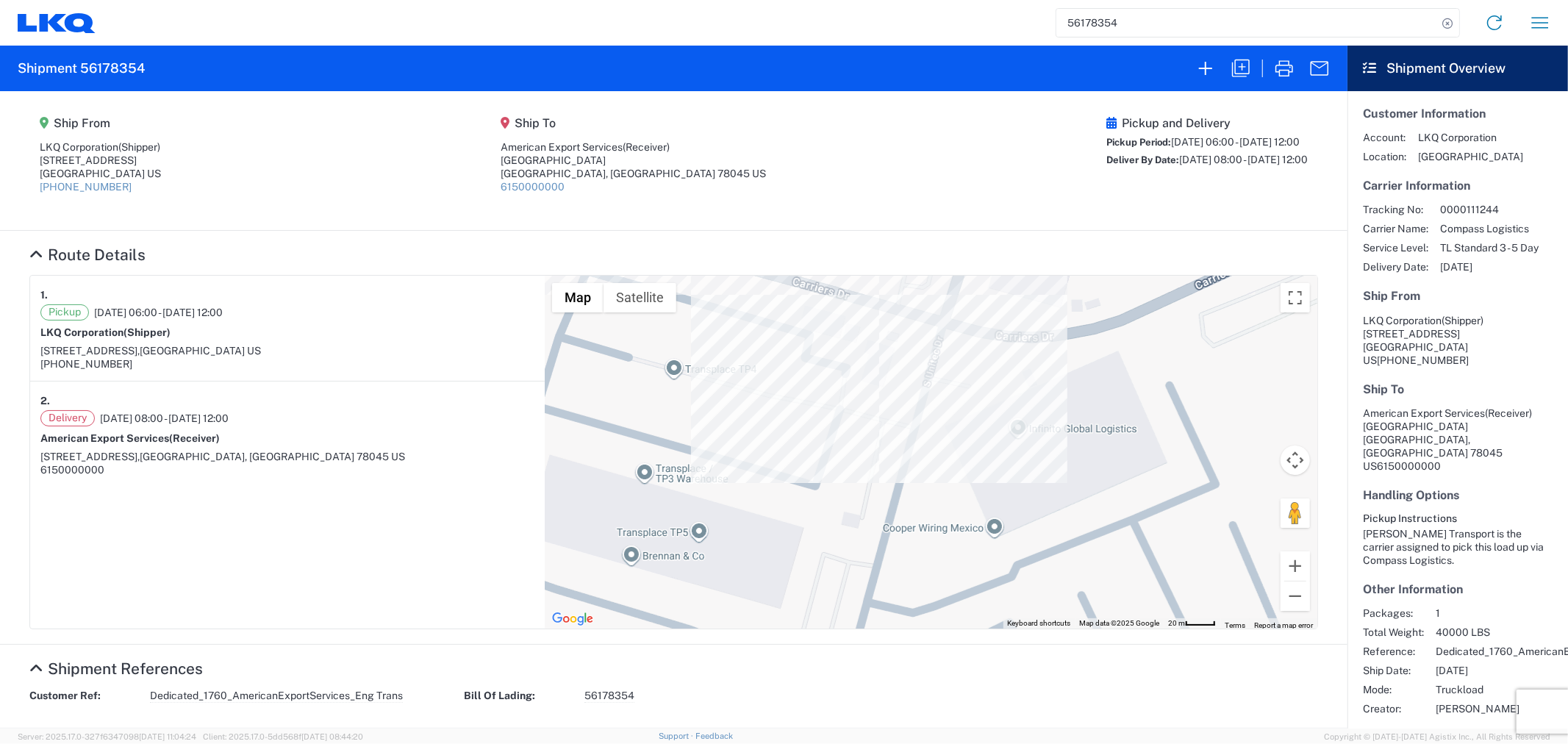
click at [688, 372] on div "To navigate, press the arrow keys." at bounding box center [930, 451] width 772 height 353
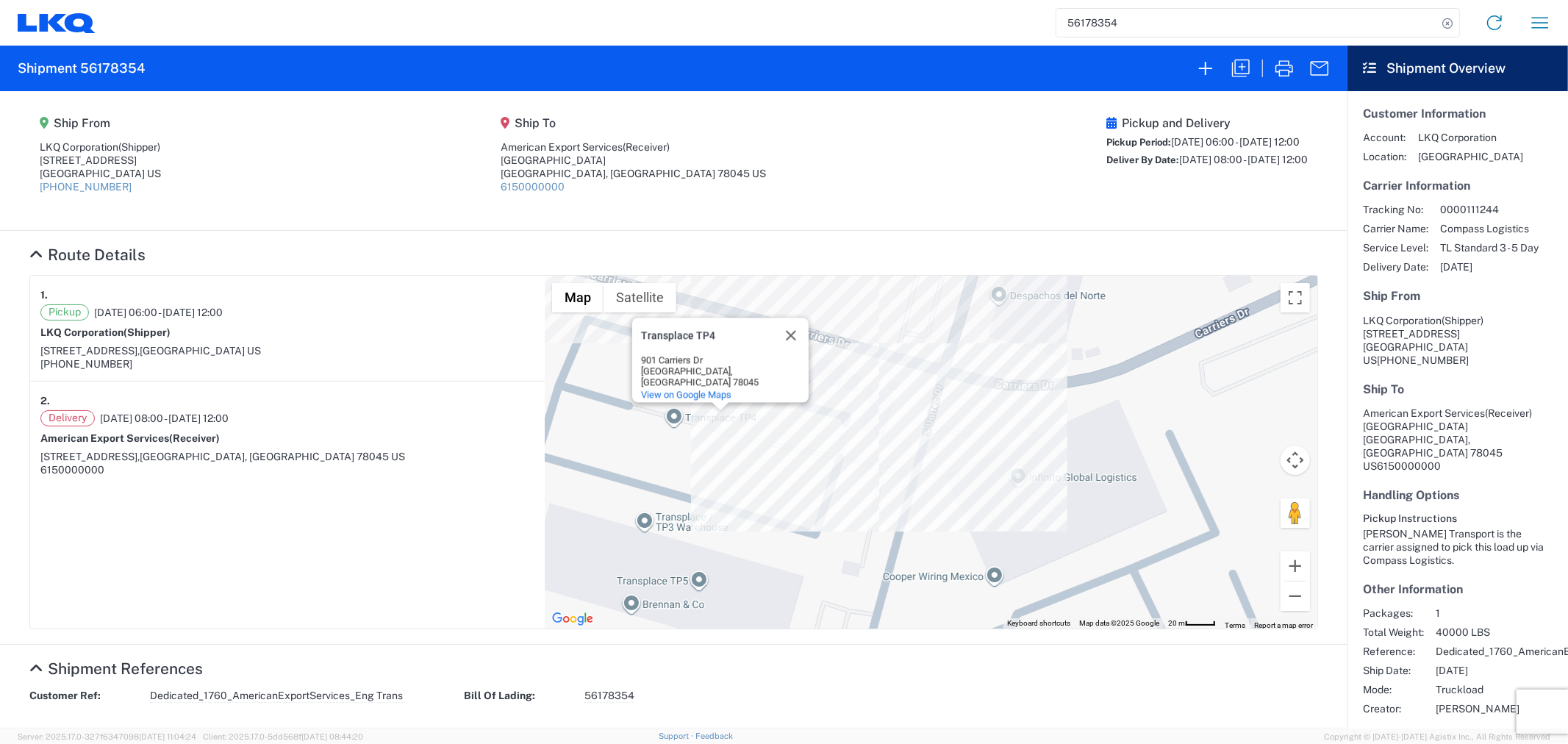
click at [872, 406] on div "To navigate, press the arrow keys. Transplace TP4 Transplace TP4 901 Carriers D…" at bounding box center [930, 451] width 772 height 353
click at [872, 405] on div "To navigate, press the arrow keys. Transplace TP4 Transplace TP4 901 Carriers D…" at bounding box center [930, 451] width 772 height 353
click at [658, 517] on div "To navigate, press the arrow keys. Transplace TP4 Transplace TP4 901 Carriers D…" at bounding box center [930, 451] width 772 height 353
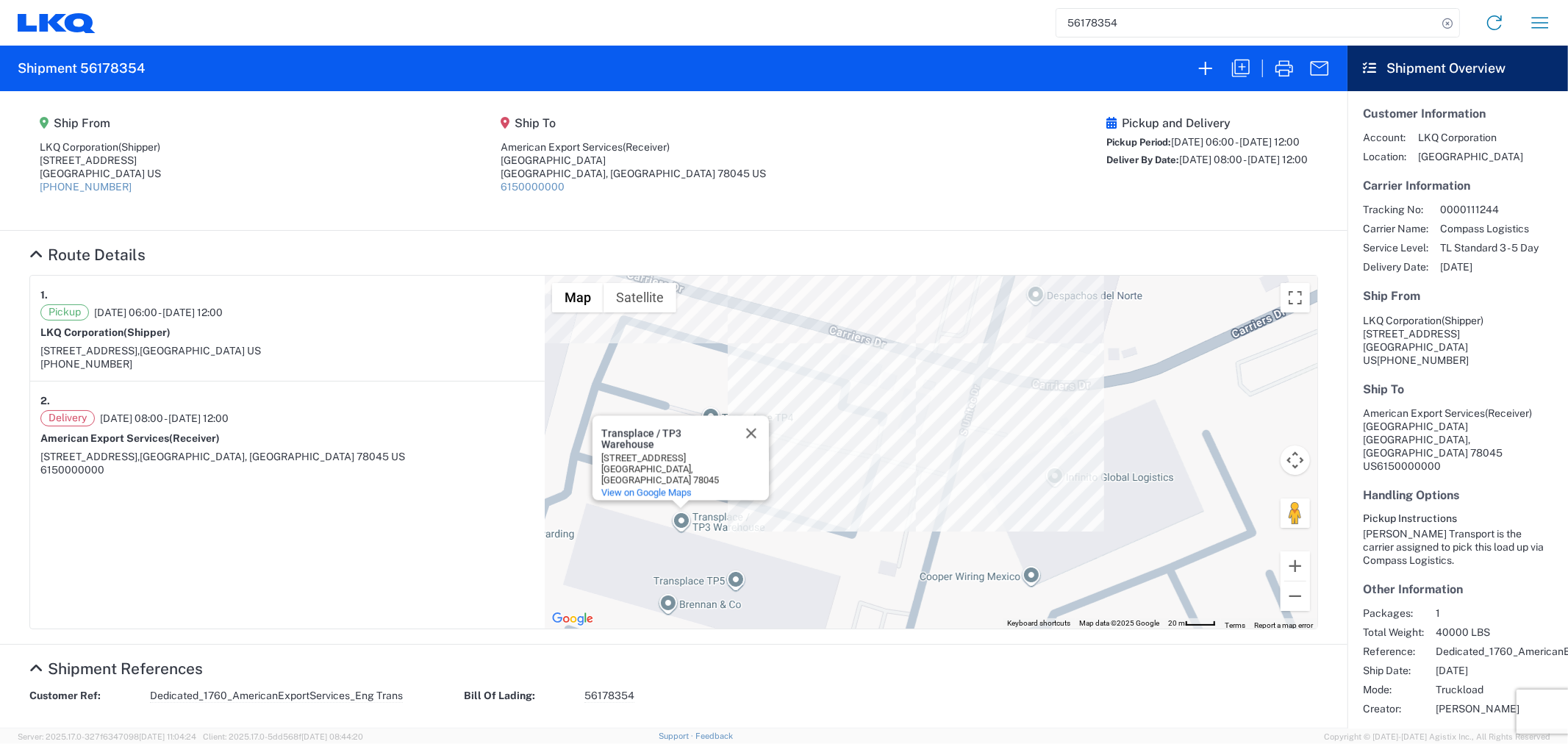
click at [718, 589] on div "To navigate, press the arrow keys. Transplace / TP3 Warehouse Transplace / TP3 …" at bounding box center [930, 451] width 772 height 353
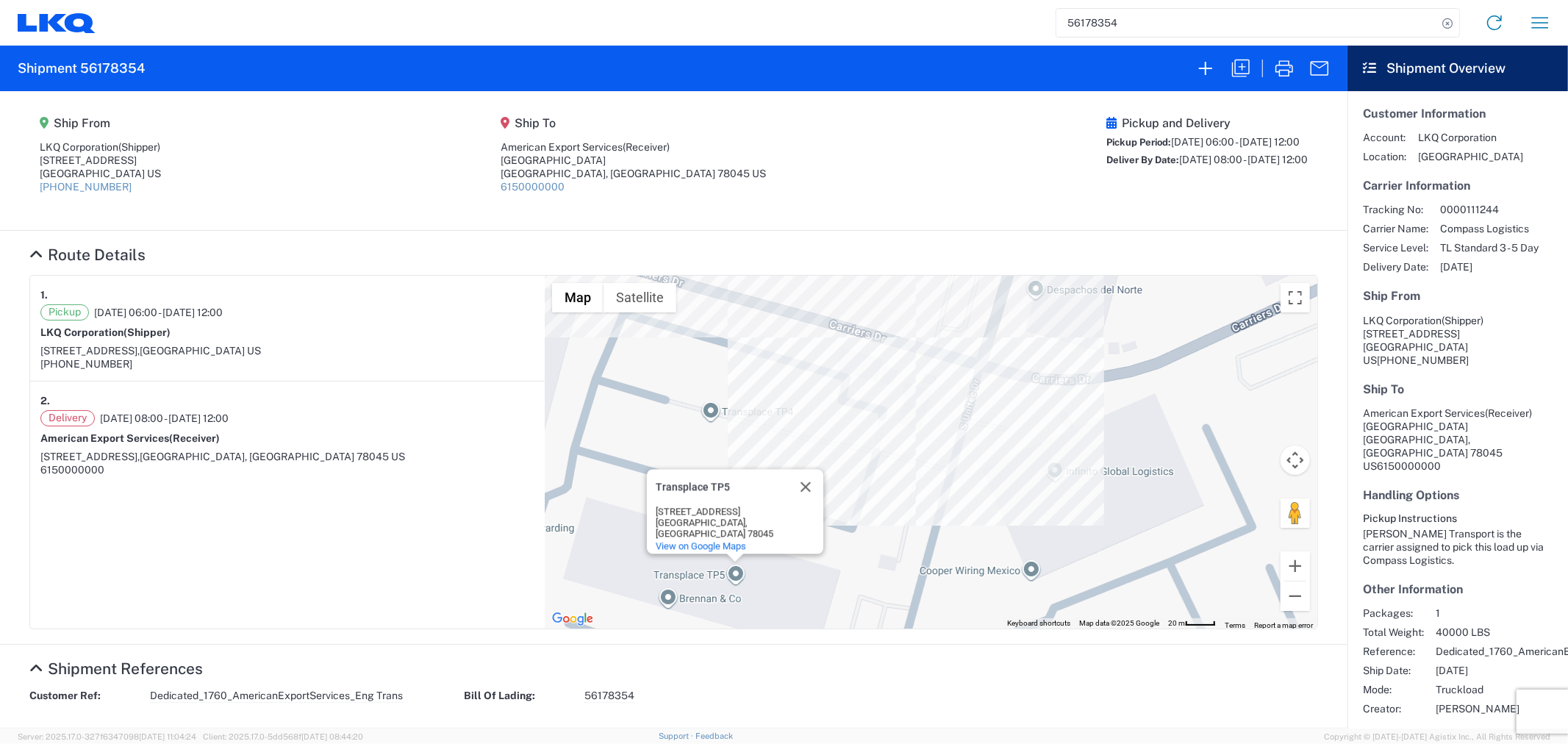
click at [658, 596] on div "To navigate, press the arrow keys. Transplace TP5 Transplace TP5 13166 S Unitec…" at bounding box center [930, 451] width 772 height 353
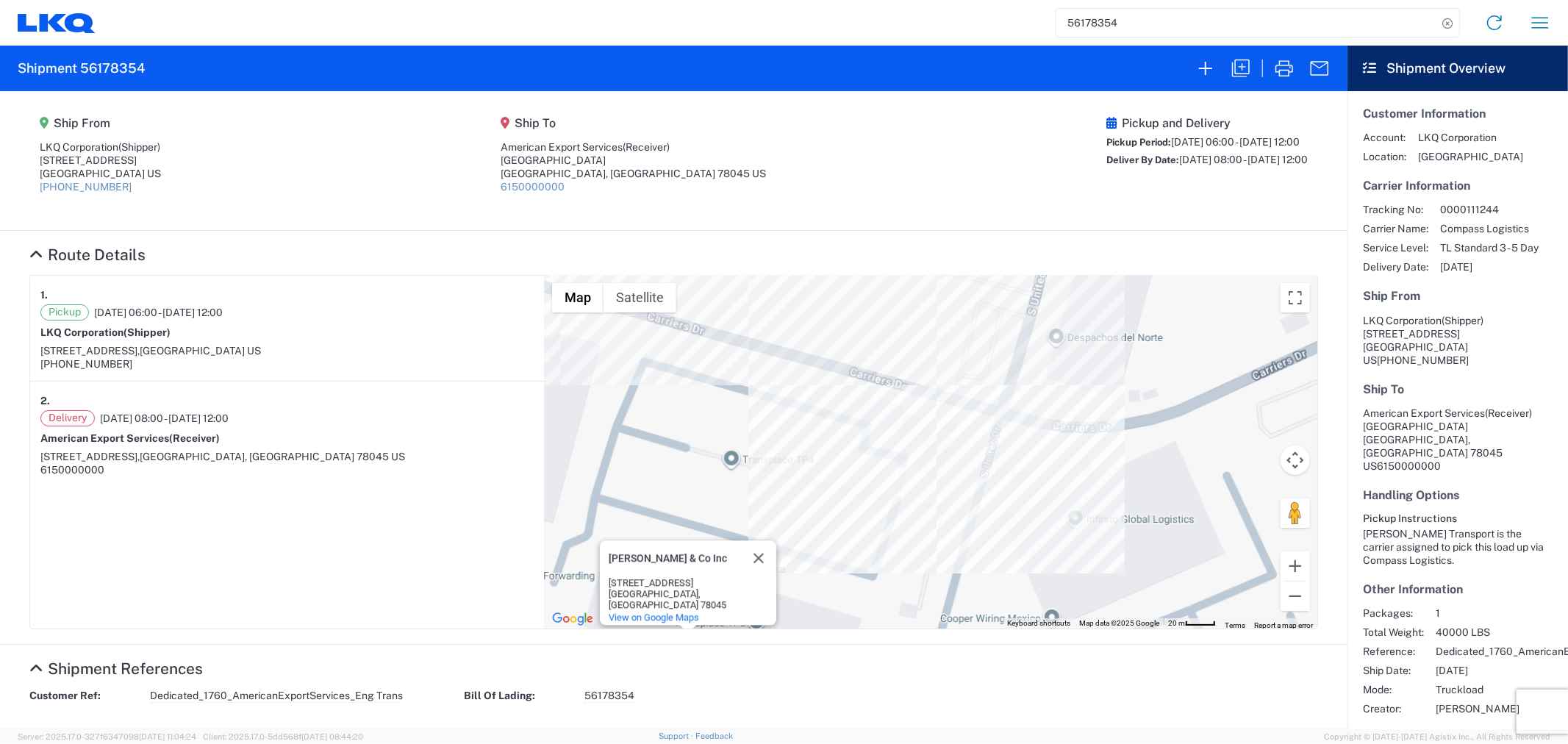
drag, startPoint x: 932, startPoint y: 450, endPoint x: 935, endPoint y: 524, distance: 74.1
click at [935, 524] on div "To navigate, press the arrow keys. Brennan & Co Inc Brennan & Co Inc 13166 S Un…" at bounding box center [930, 451] width 772 height 353
click at [1067, 526] on div "To navigate, press the arrow keys. Brennan & Co Inc Brennan & Co Inc 13166 S Un…" at bounding box center [930, 451] width 772 height 353
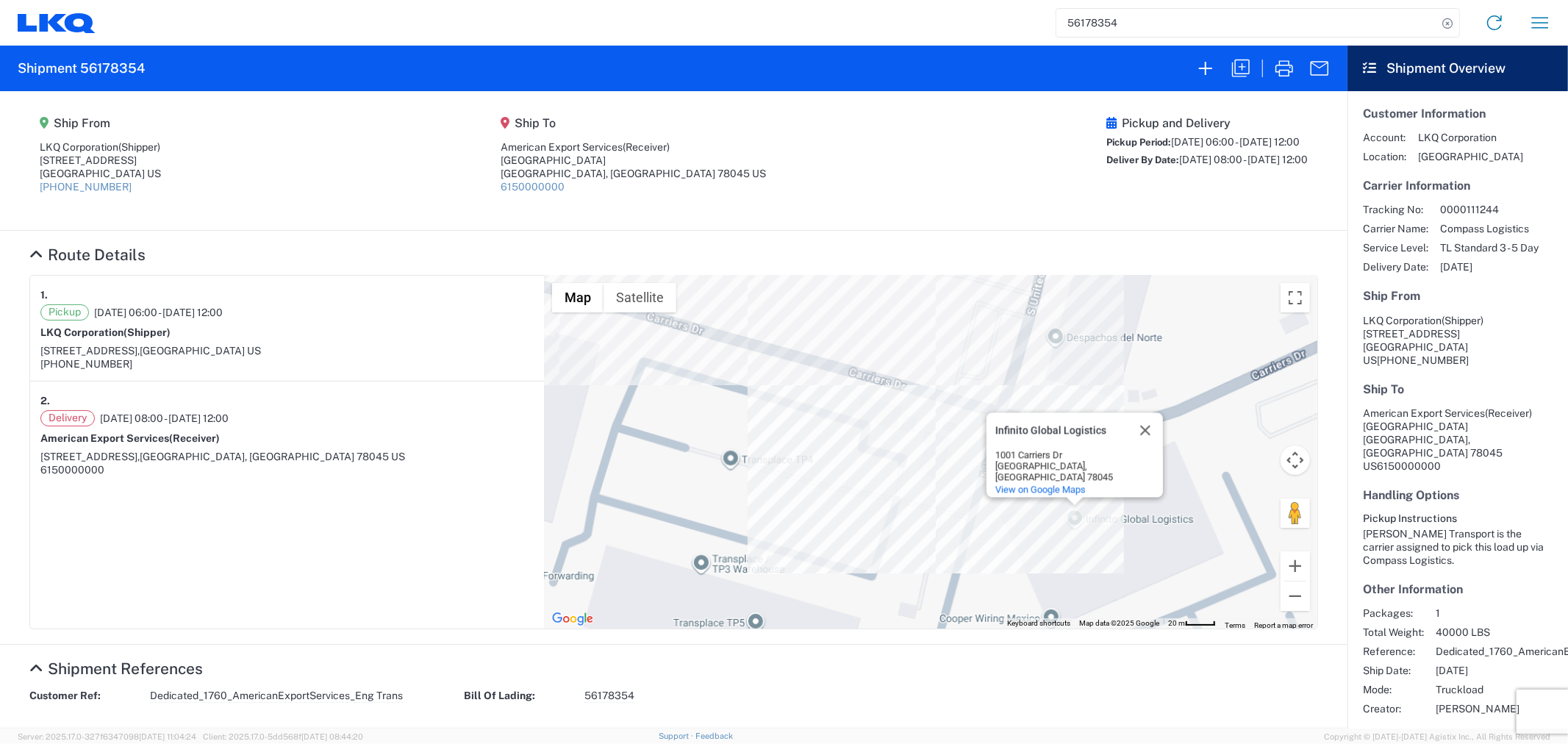
click at [1055, 350] on div "To navigate, press the arrow keys. Infinito Global Logistics Infinito Global Lo…" at bounding box center [930, 451] width 772 height 353
click at [1044, 339] on div "To navigate, press the arrow keys. Infinito Global Logistics Infinito Global Lo…" at bounding box center [930, 451] width 772 height 353
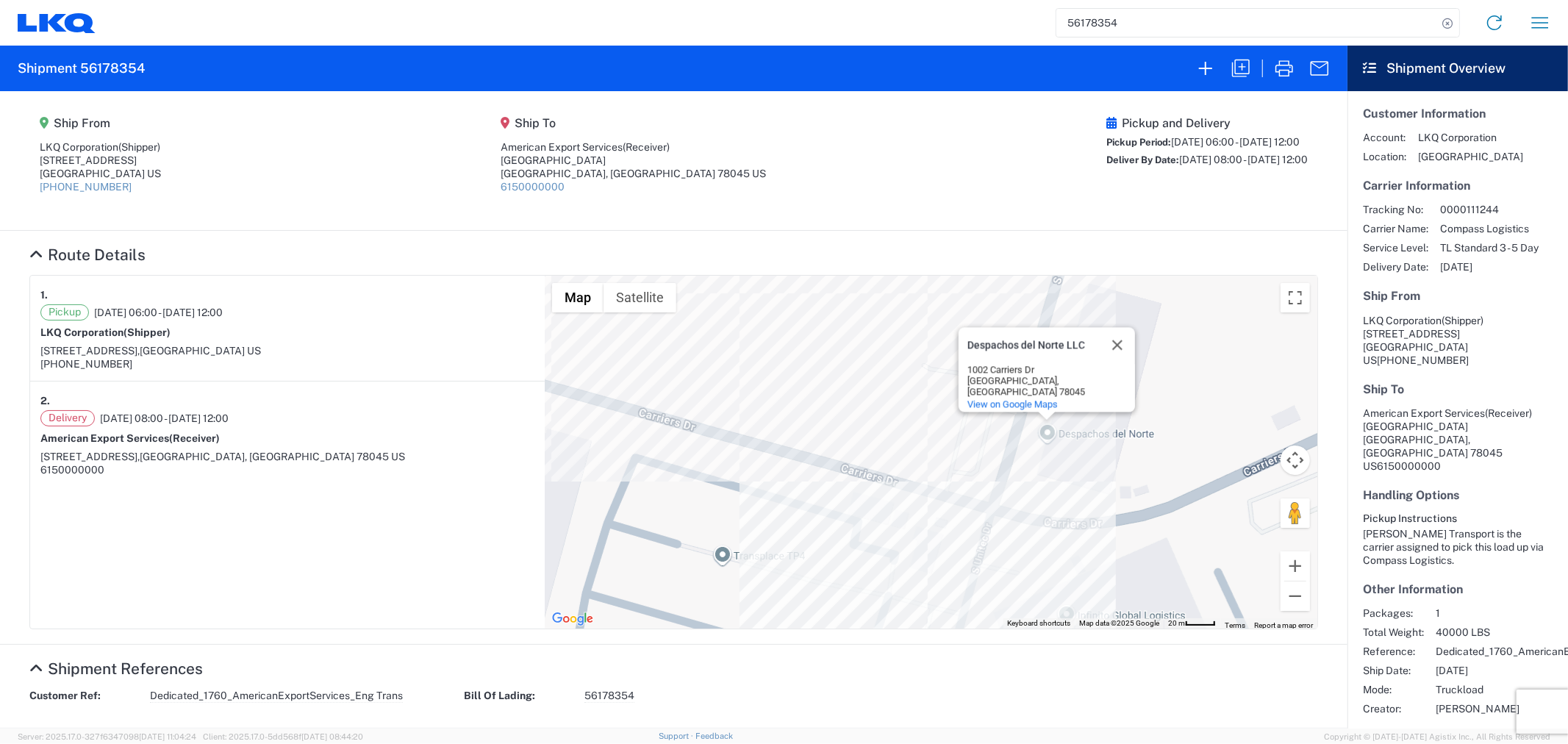
click at [1172, 19] on input "56178354" at bounding box center [1246, 22] width 381 height 28
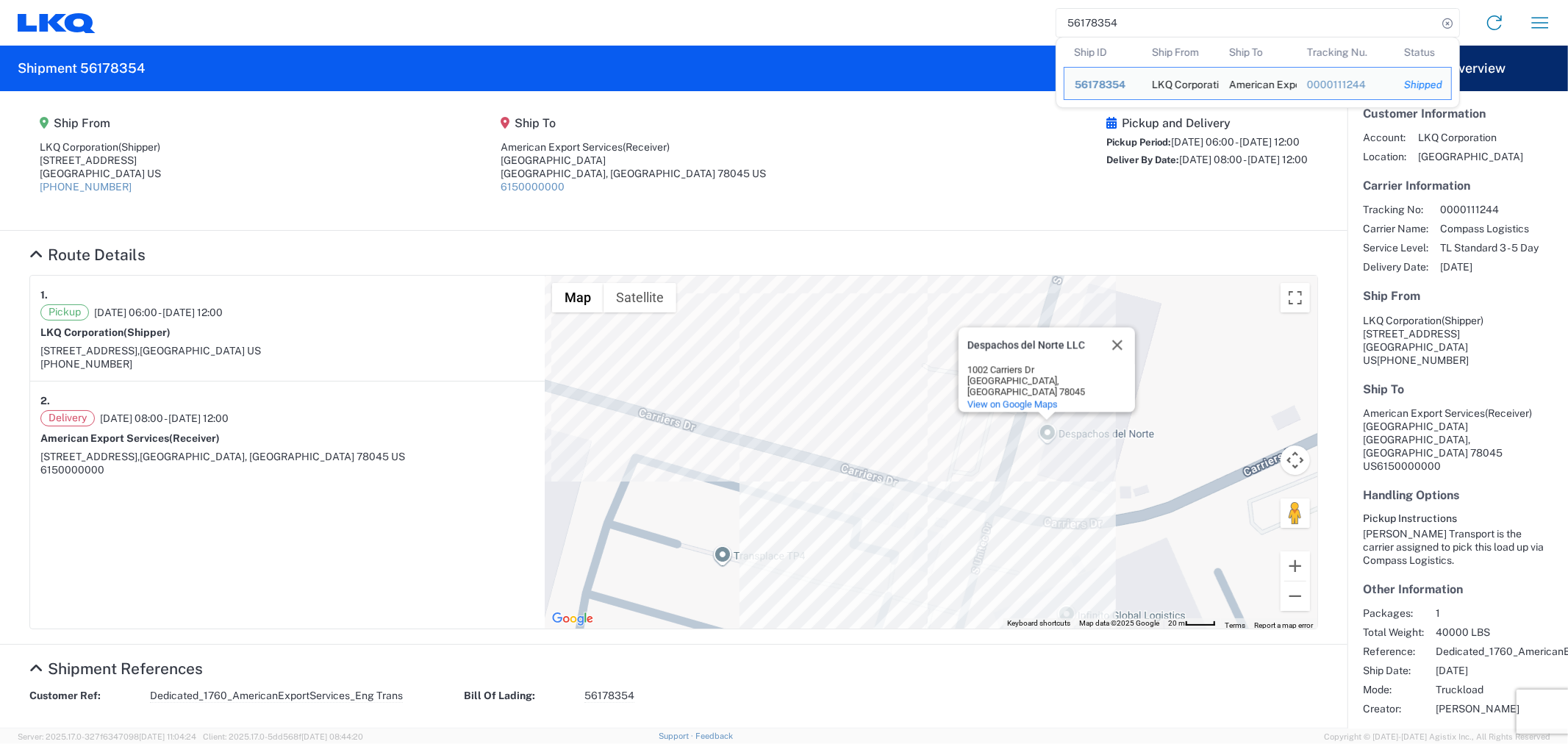
drag, startPoint x: 1068, startPoint y: 22, endPoint x: 893, endPoint y: 12, distance: 175.3
click at [897, 12] on div "56178354 Ship ID Ship From Ship To Tracking Nu. Status Ship ID 56178354 Ship Fr…" at bounding box center [829, 22] width 1467 height 35
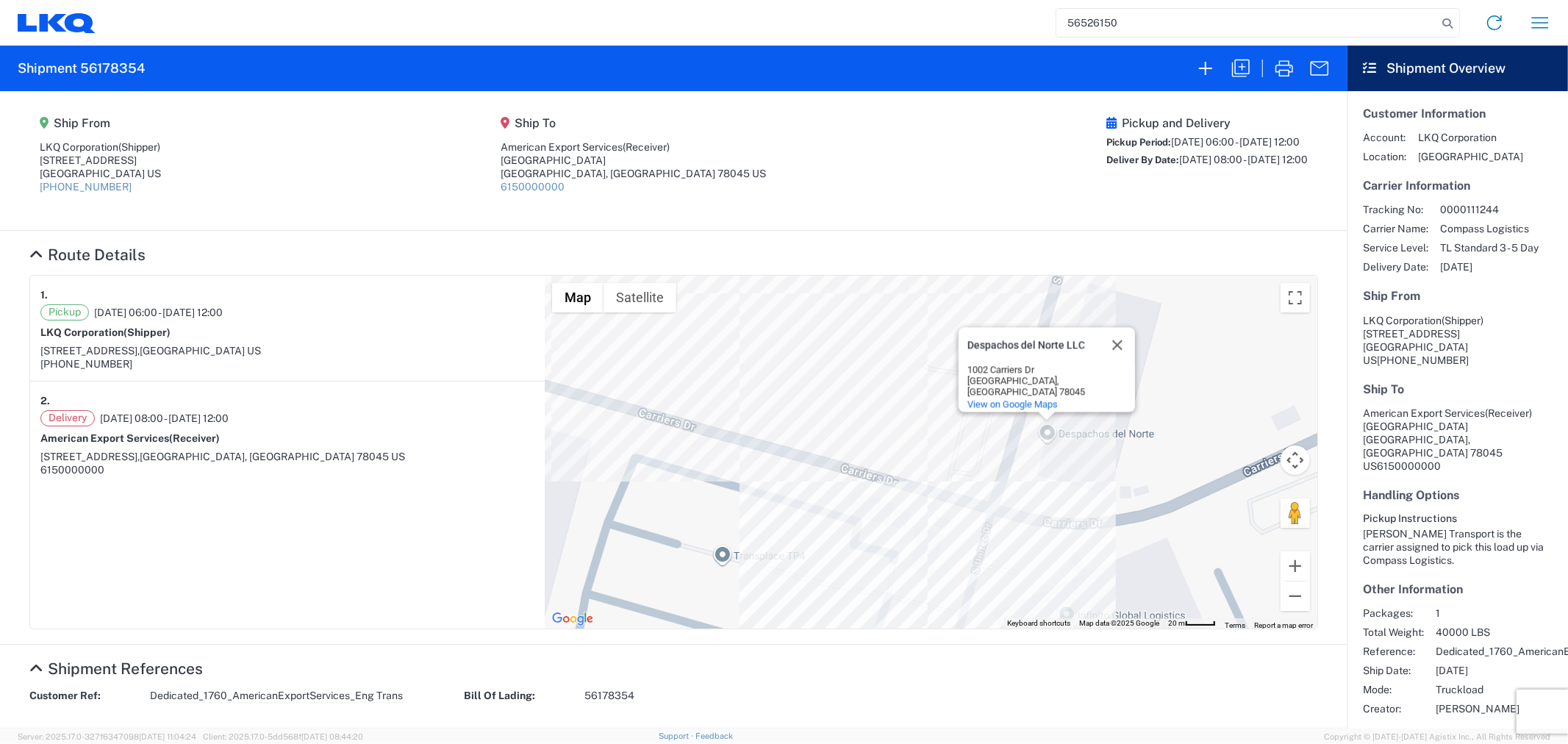
type input "56526150"
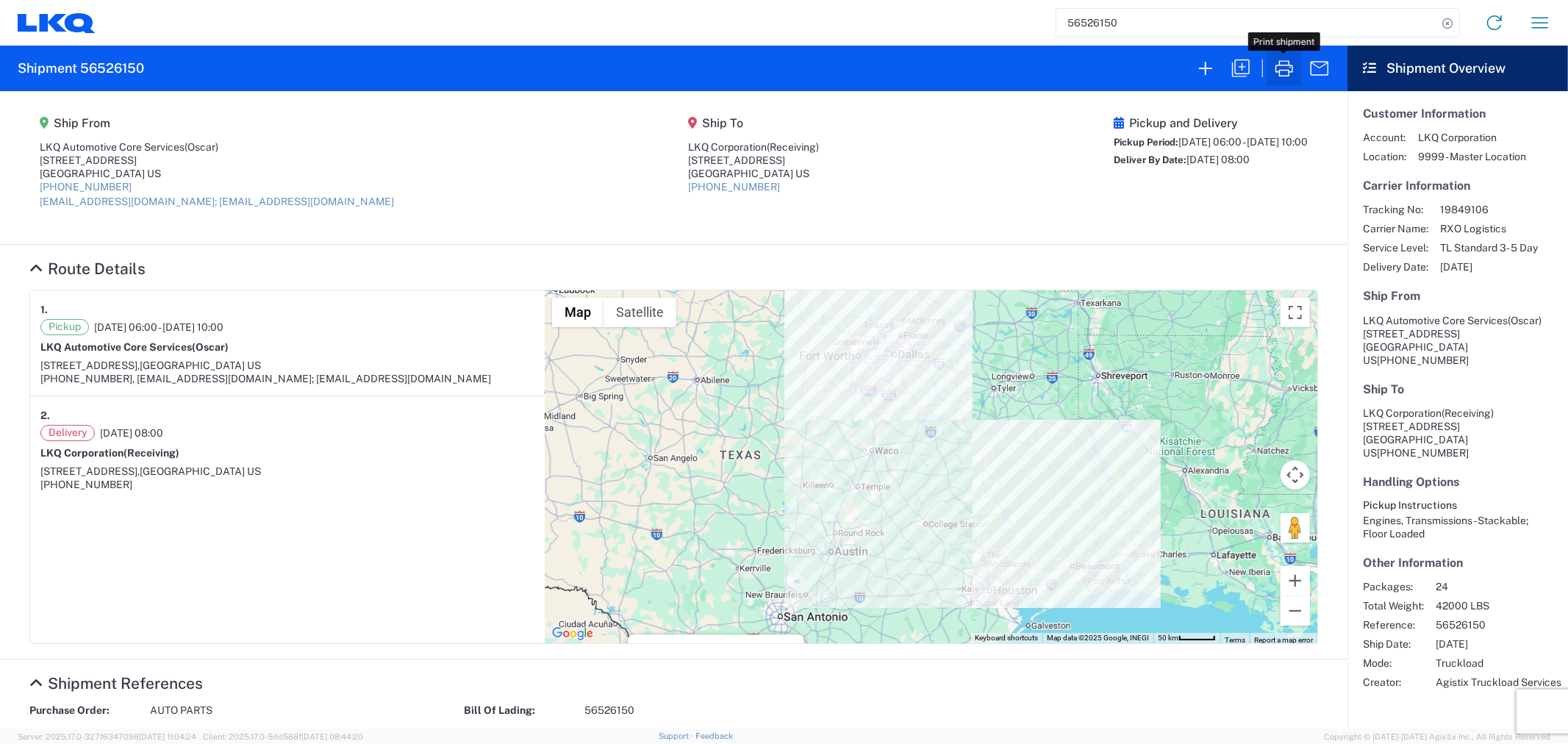
click at [1294, 67] on icon "button" at bounding box center [1284, 68] width 23 height 23
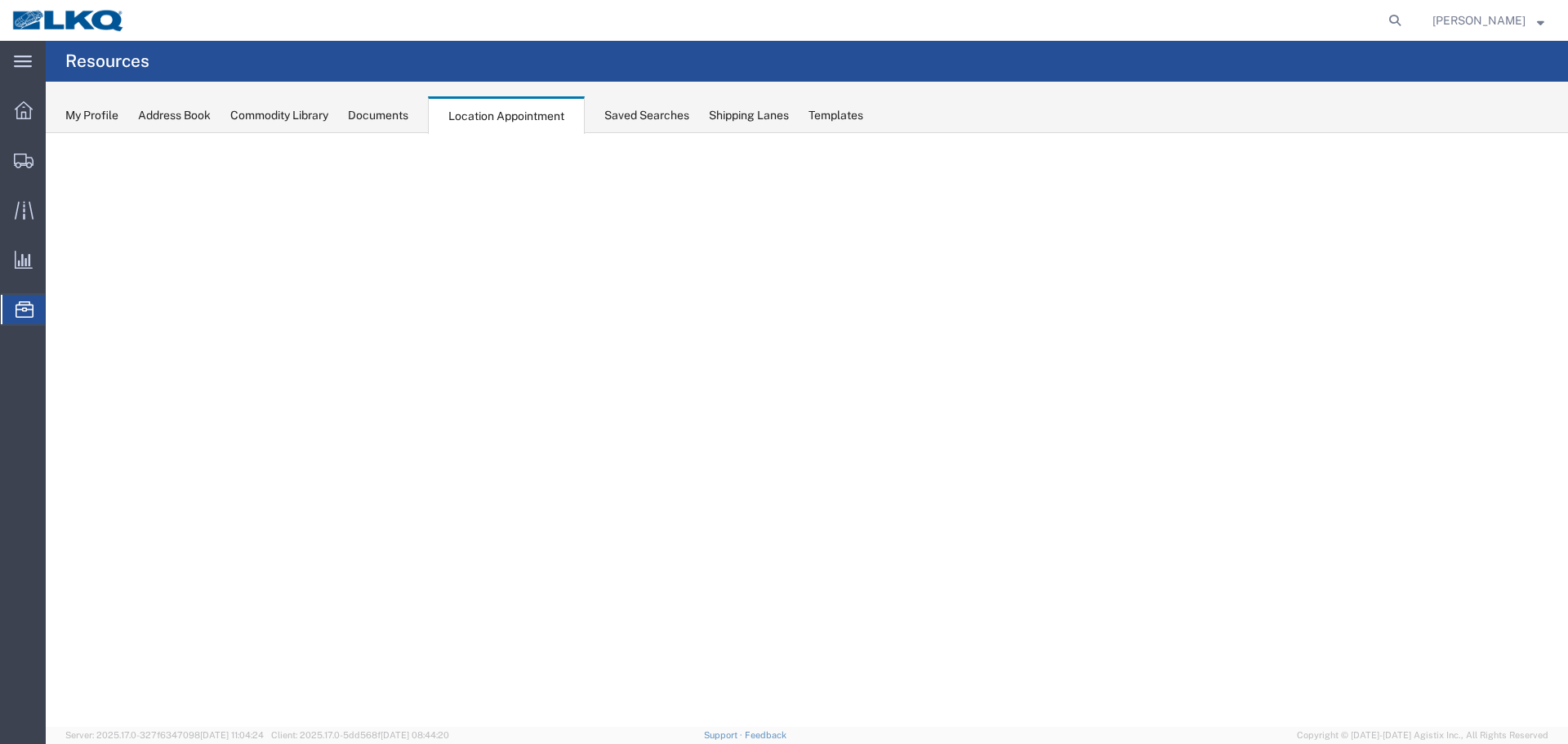
select select "27634"
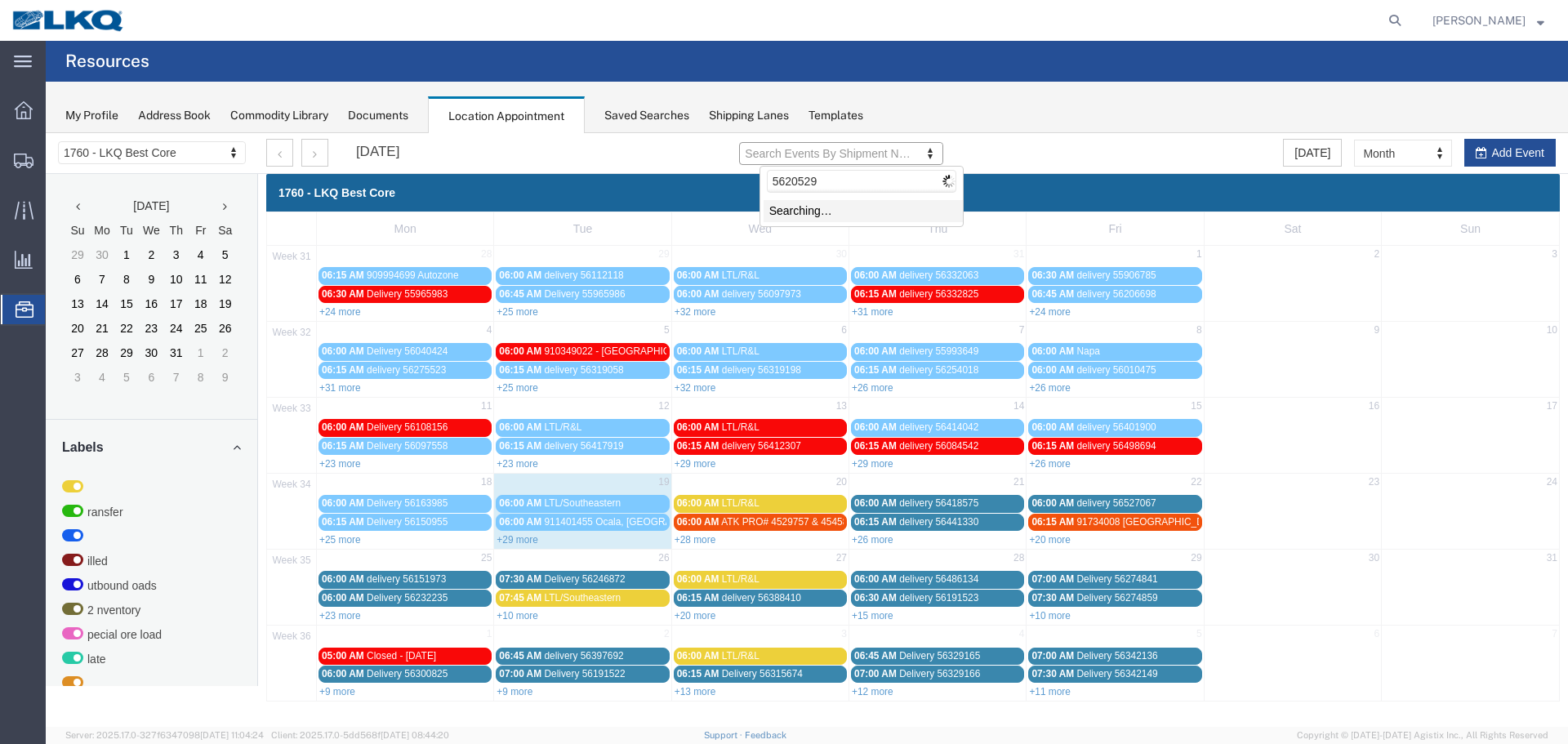
type input "56205298"
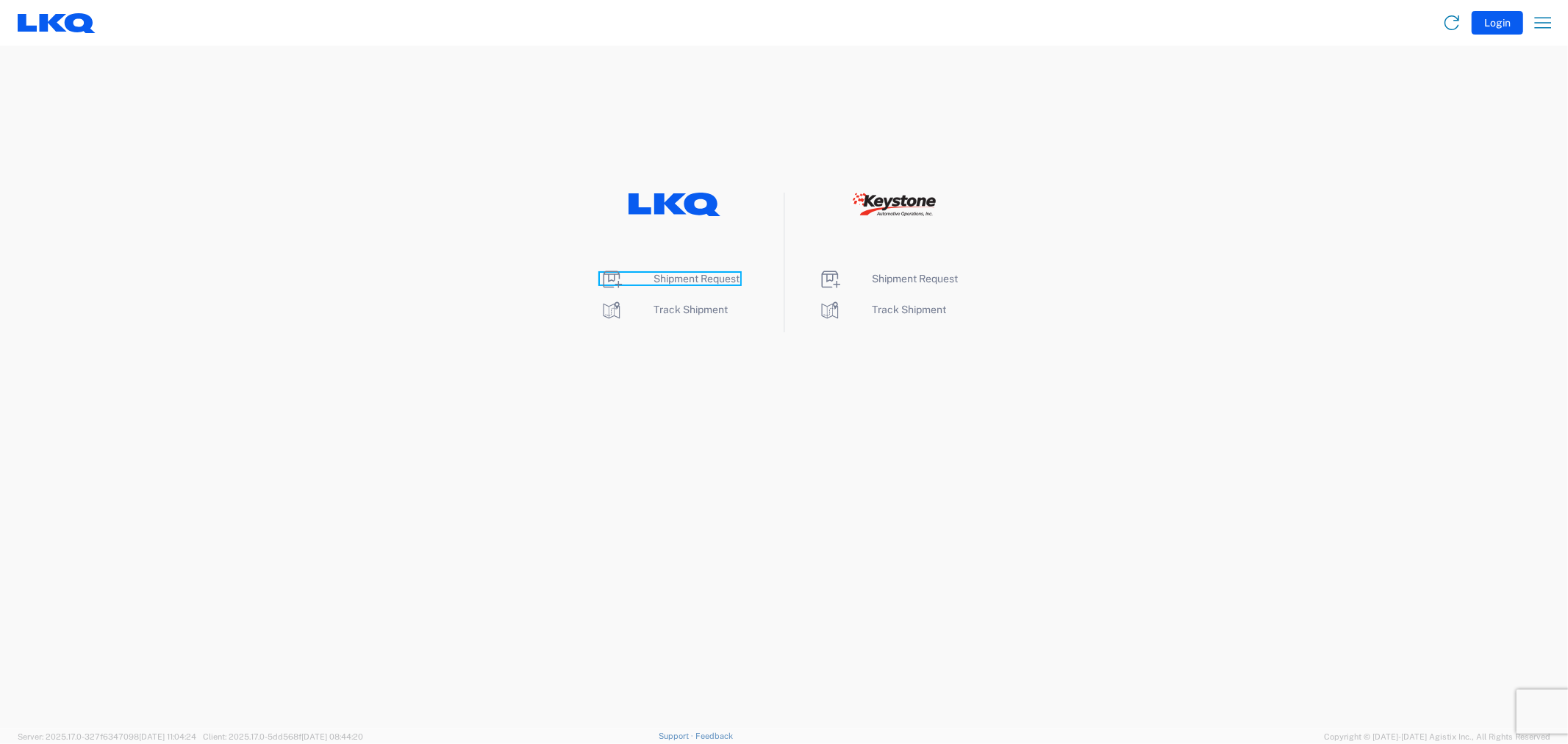
click at [718, 283] on span "Shipment Request" at bounding box center [697, 279] width 86 height 12
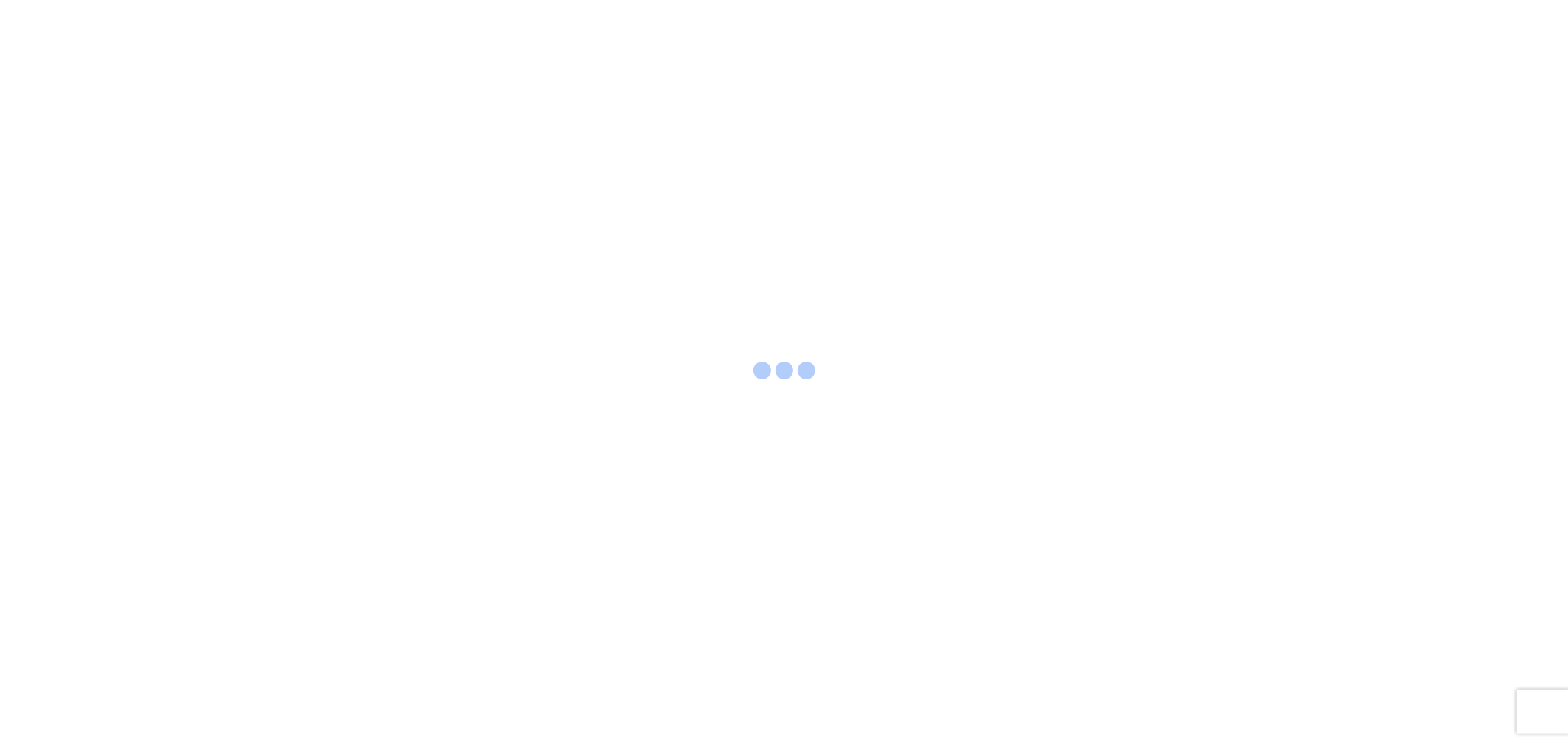
select select "FULL"
select select "LBS"
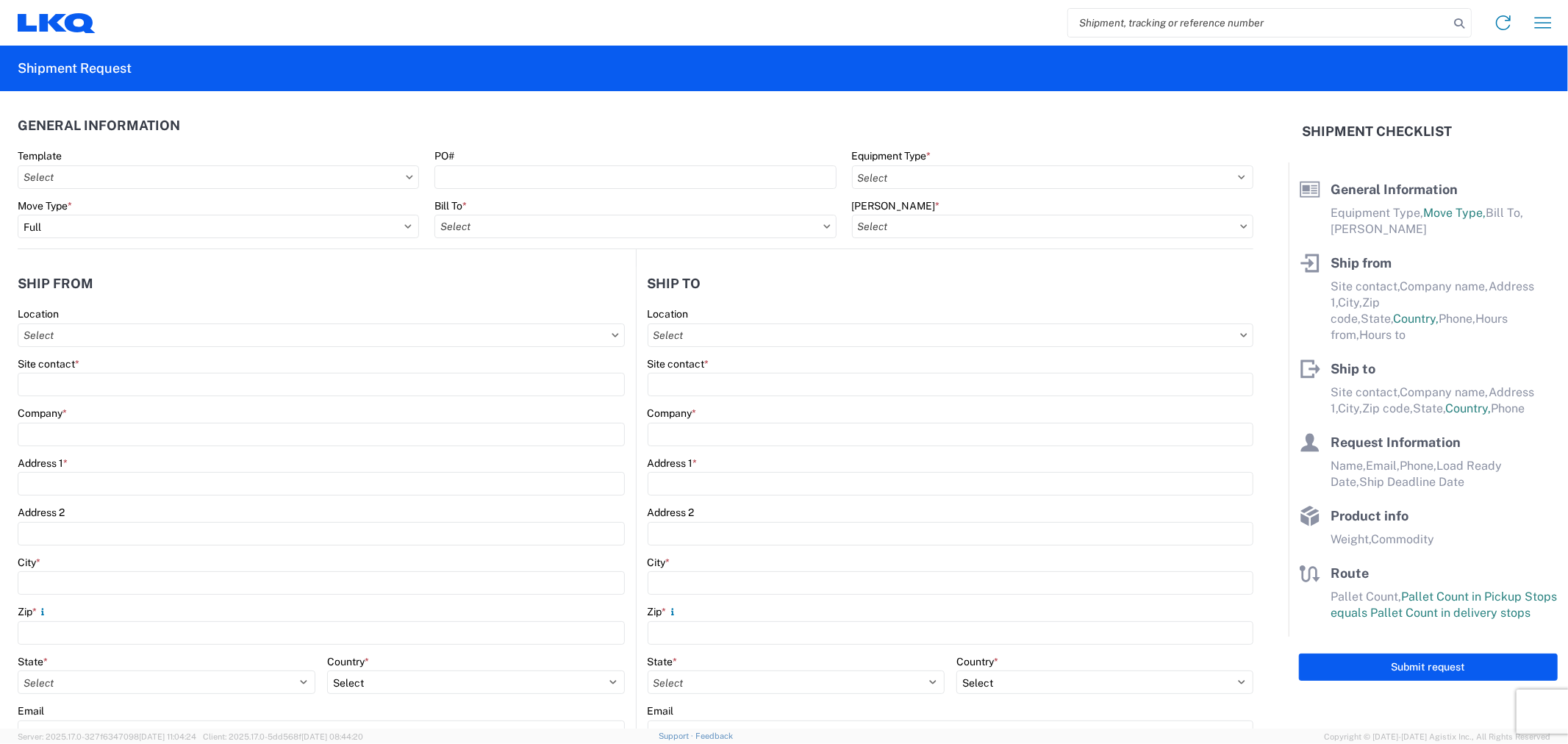
click at [1100, 20] on input "search" at bounding box center [1258, 22] width 381 height 28
type input "56178354"
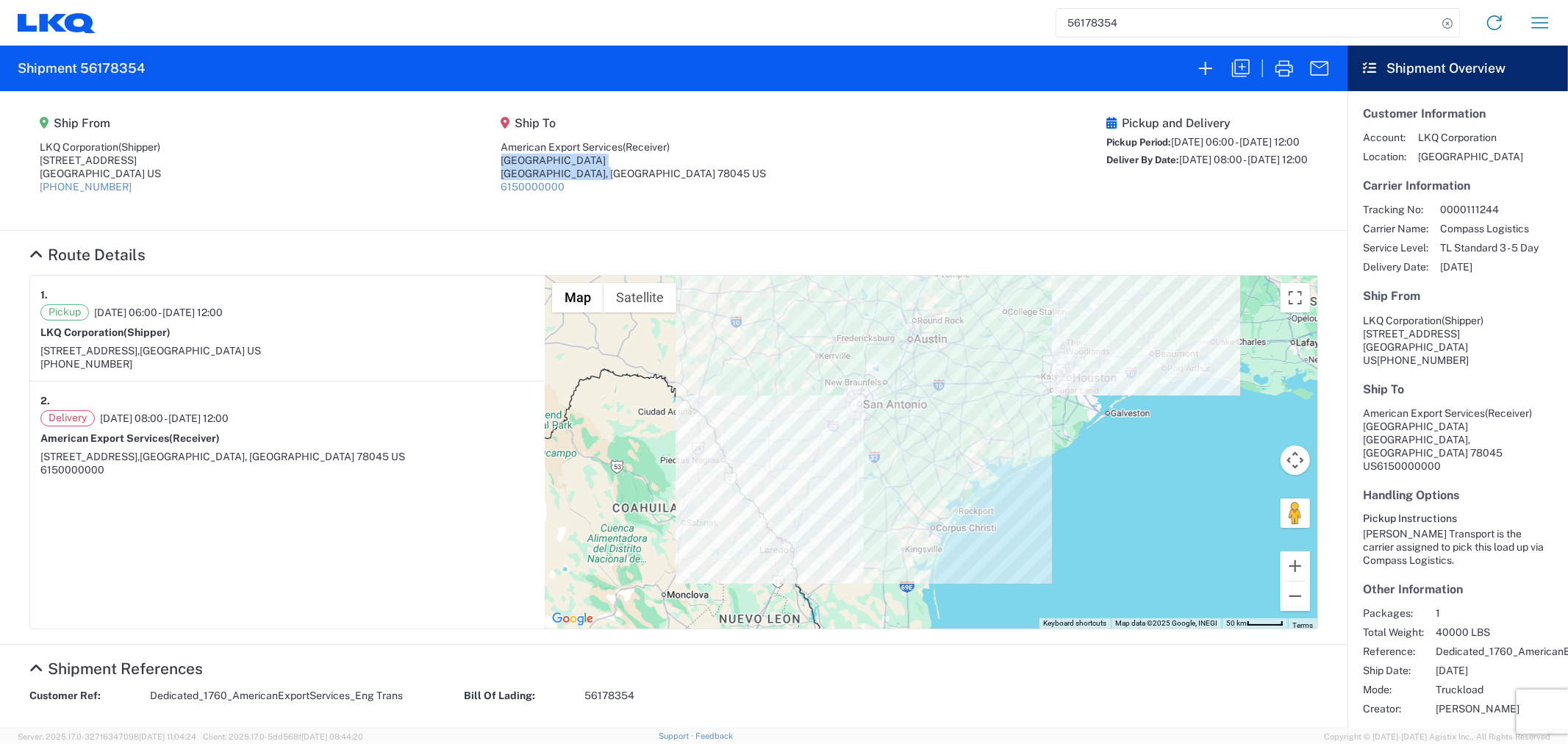
drag, startPoint x: 677, startPoint y: 171, endPoint x: 514, endPoint y: 157, distance: 163.6
click at [514, 157] on agx-shipment-main-routing-info "Ship From LKQ Corporation (Shipper) 1710 W Mount Houston Rd Houston, TX 77038 U…" at bounding box center [673, 161] width 1288 height 110
copy address "901 Carriers Dr Industrial Park Laredo, TX 78045 US"
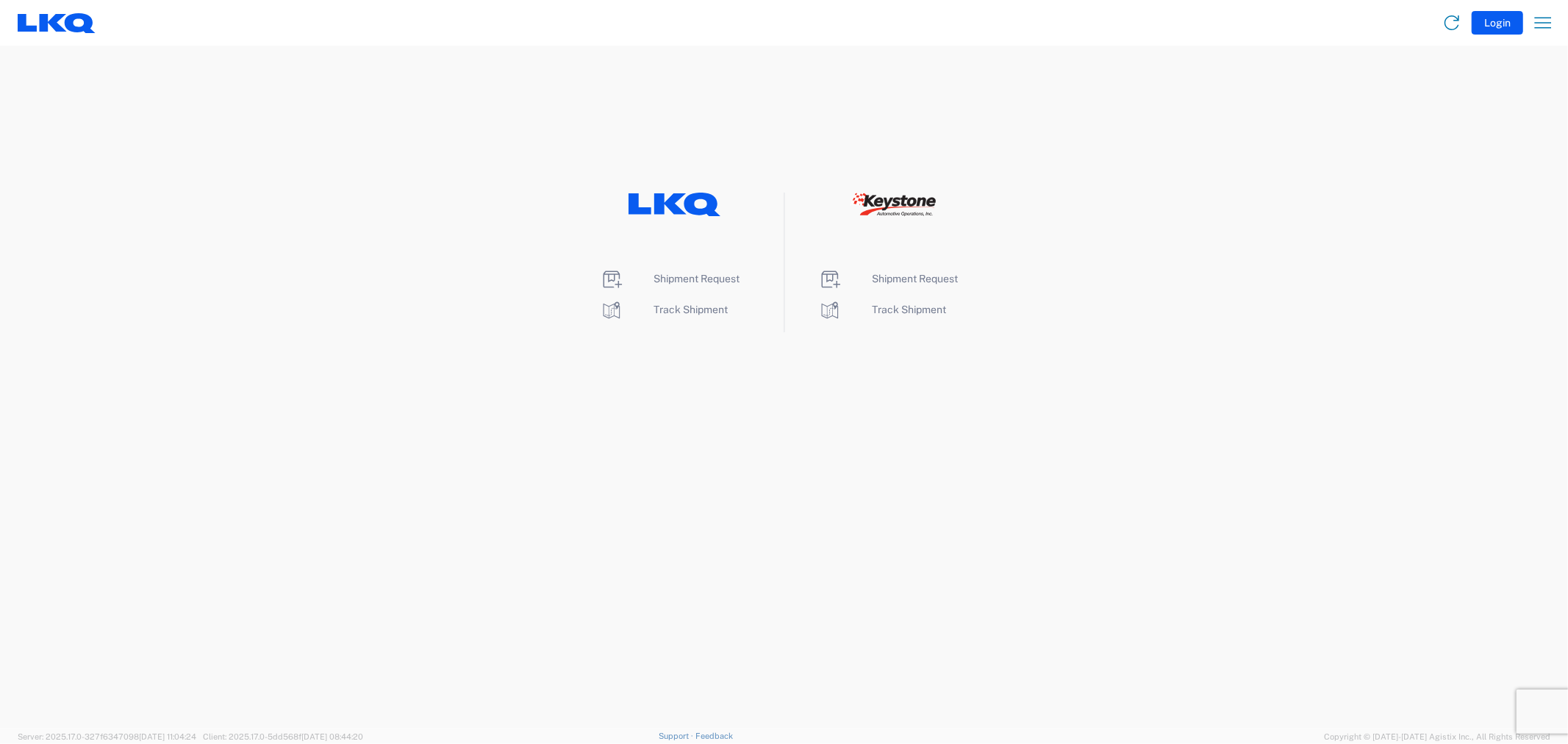
click at [478, 91] on agx-landing-component "Shipment Request Track Shipment Shipment Request Track Shipment" at bounding box center [784, 387] width 1568 height 683
